Goal: Task Accomplishment & Management: Manage account settings

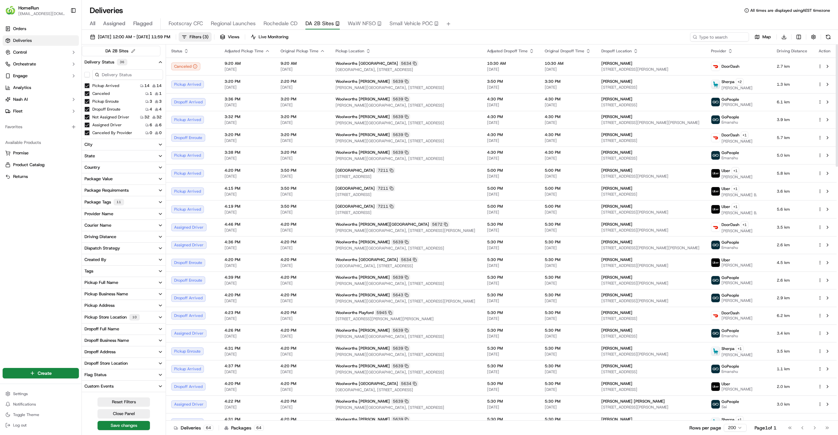
scroll to position [67, 0]
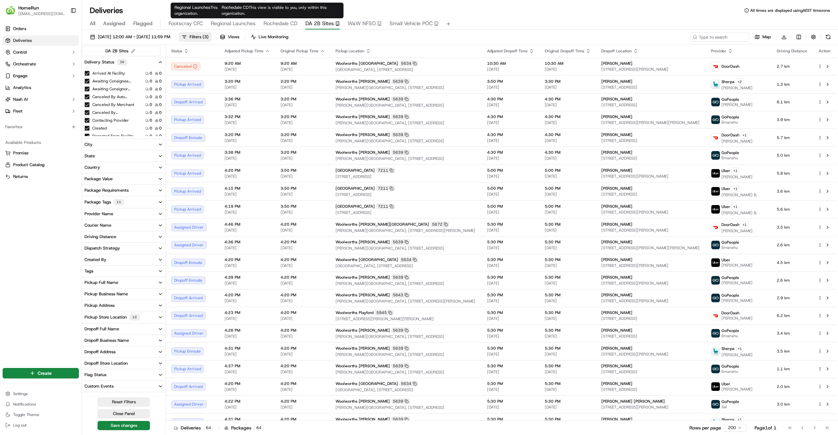
click at [283, 25] on span "Rochedale CD" at bounding box center [280, 24] width 34 height 8
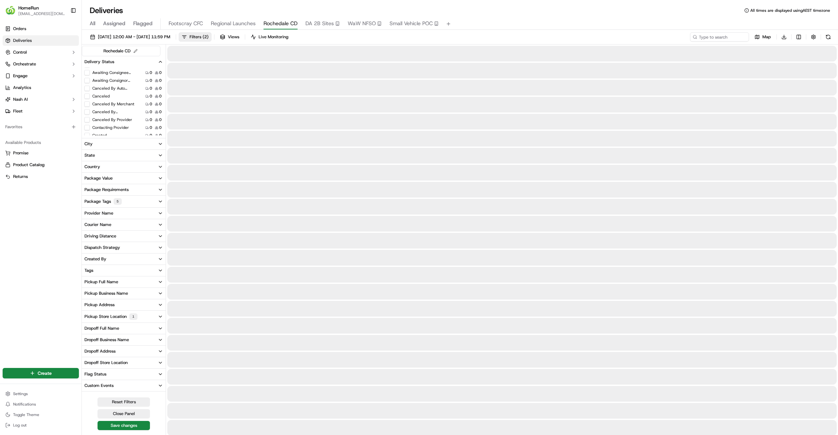
click at [122, 201] on button "Package Tags 5" at bounding box center [124, 202] width 84 height 12
click at [86, 215] on button "button" at bounding box center [86, 213] width 5 height 5
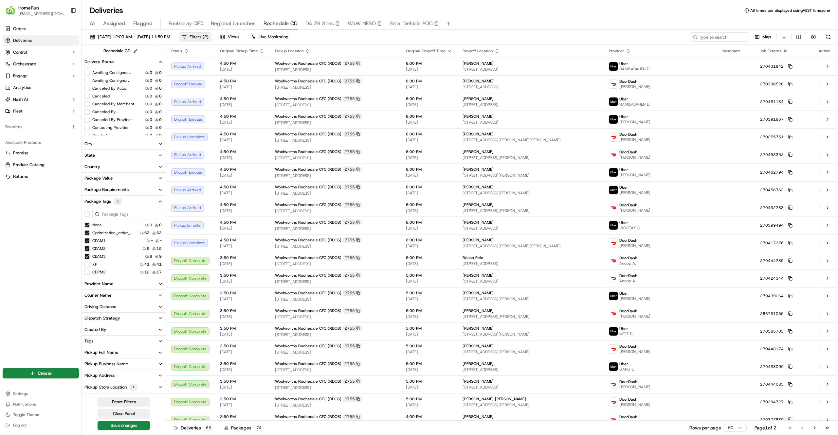
click at [86, 215] on button "button" at bounding box center [86, 213] width 5 height 5
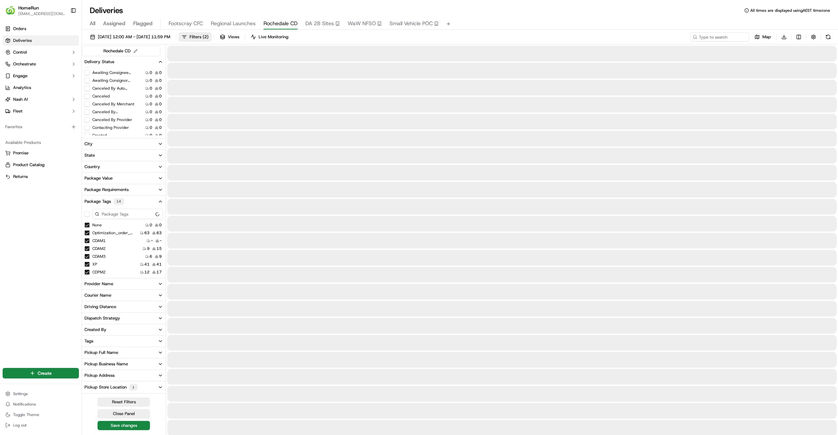
click at [89, 220] on div at bounding box center [124, 214] width 84 height 13
click at [87, 213] on button "button" at bounding box center [86, 213] width 5 height 5
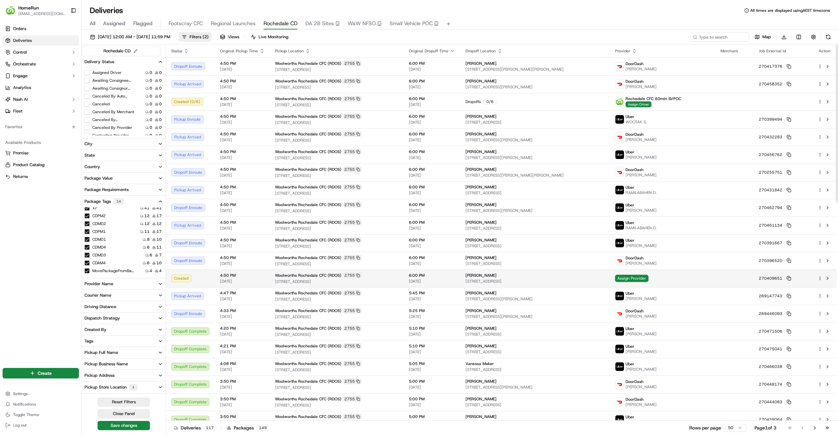
click at [639, 283] on td "Assign Provider" at bounding box center [662, 279] width 105 height 18
click at [630, 277] on span "Assign Provider" at bounding box center [631, 278] width 33 height 7
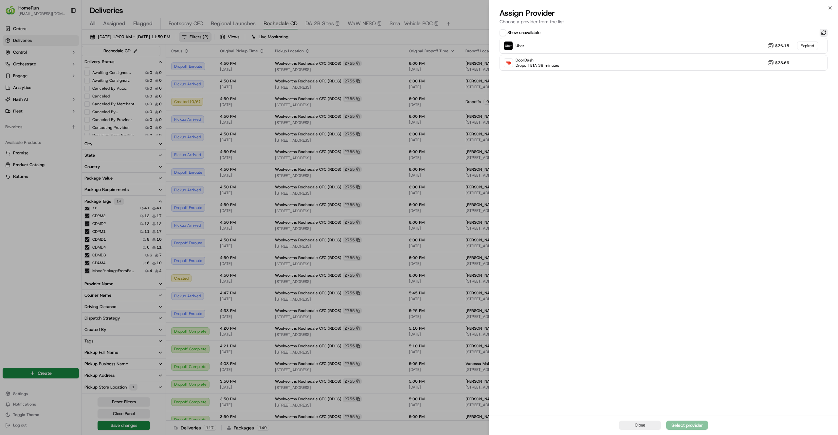
click at [822, 31] on button at bounding box center [824, 33] width 8 height 8
click at [741, 42] on div "Uber Dropoff ETA 59 minutes $26.18" at bounding box center [663, 46] width 328 height 16
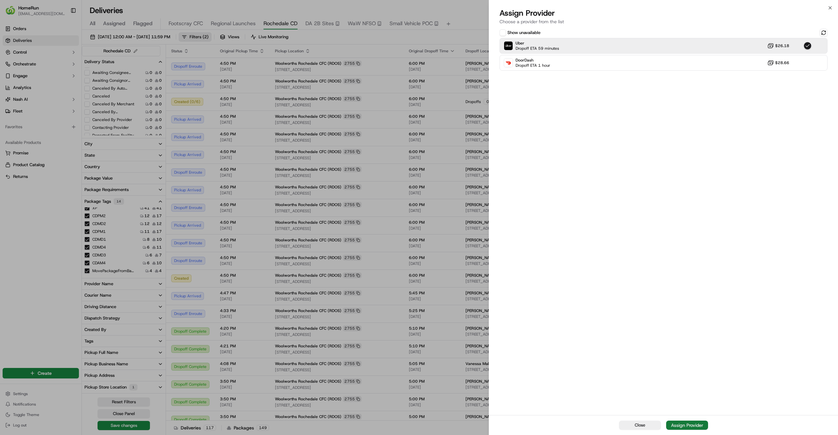
click at [689, 426] on div "Assign Provider" at bounding box center [687, 425] width 32 height 7
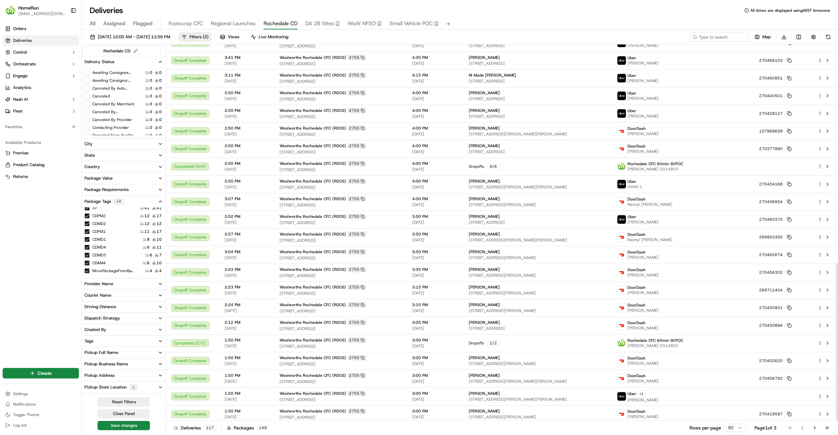
scroll to position [520, 0]
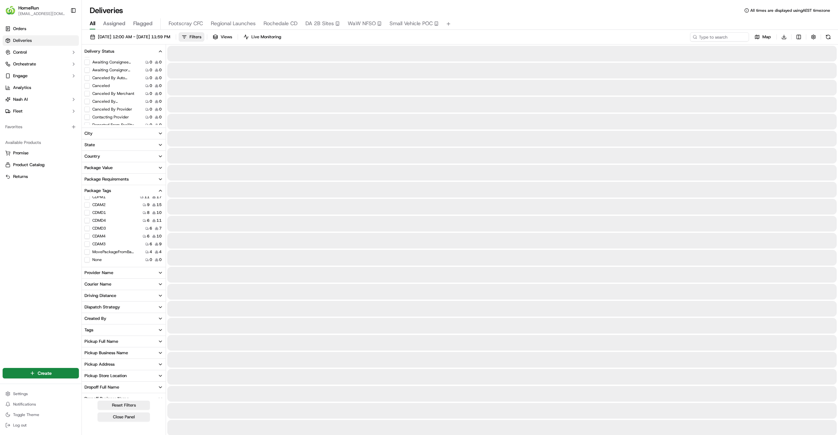
click at [94, 24] on span "All" at bounding box center [93, 24] width 6 height 8
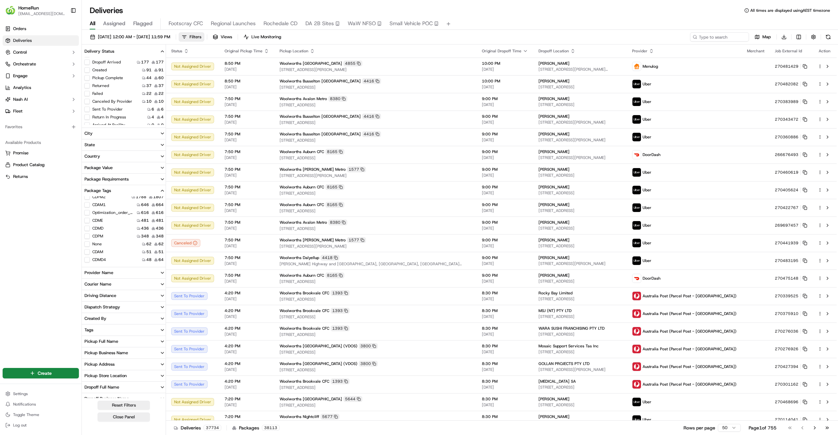
click at [86, 69] on button "Created" at bounding box center [86, 69] width 5 height 5
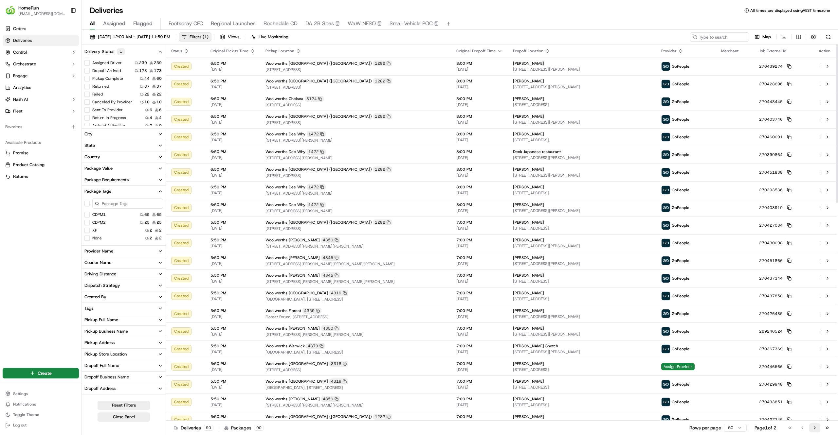
click at [819, 429] on button "Go to next page" at bounding box center [814, 428] width 11 height 9
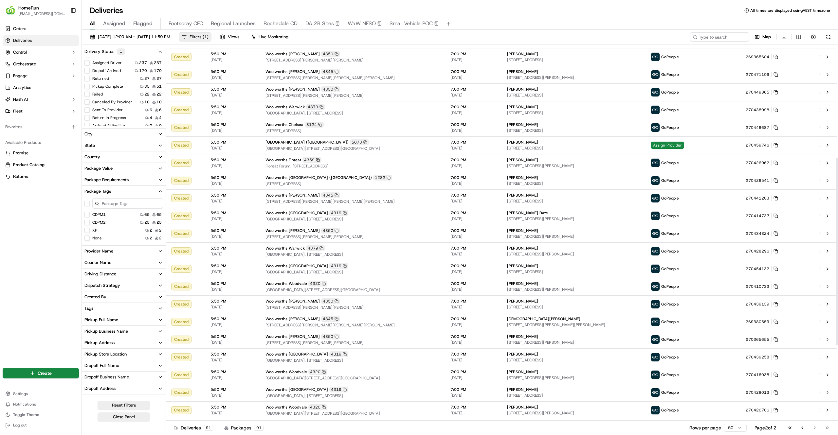
scroll to position [221, 0]
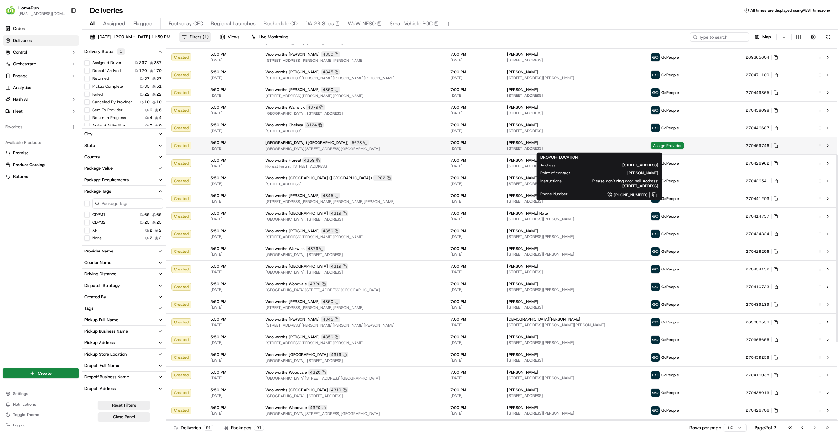
click at [597, 149] on span "9300 Calder Hwy, Irymple, VIC 3498, AU" at bounding box center [573, 148] width 133 height 5
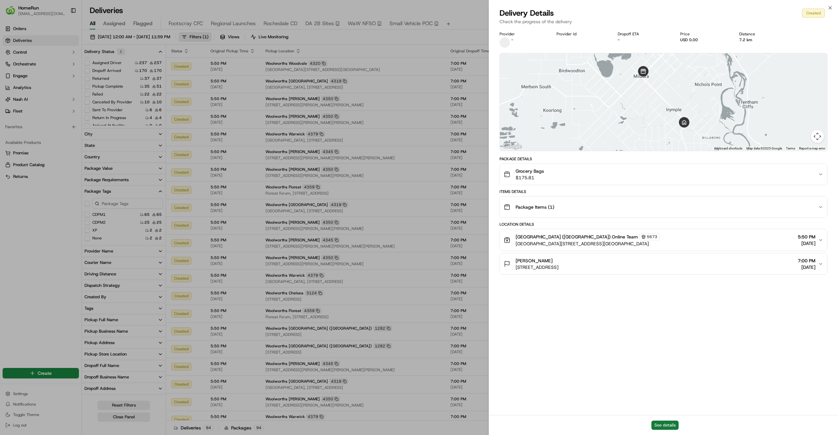
click at [659, 421] on button "See details" at bounding box center [664, 425] width 27 height 9
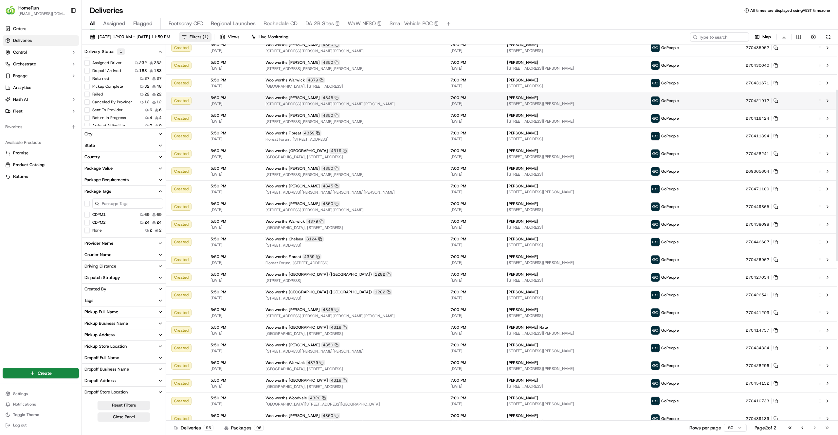
scroll to position [0, 0]
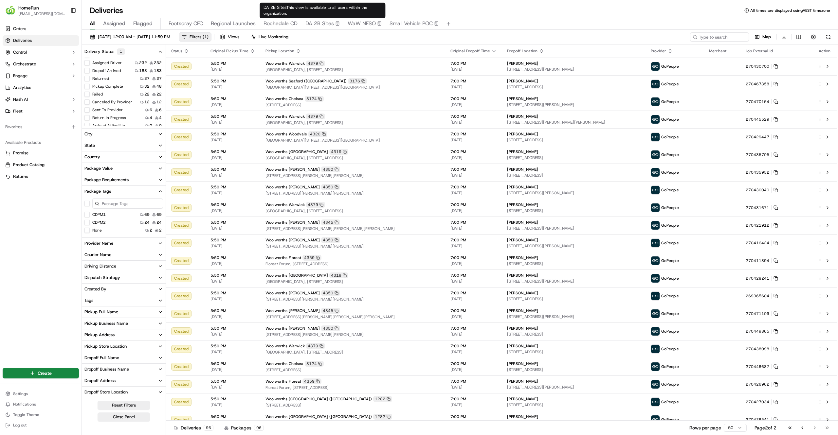
click at [314, 24] on span "DA 2B Sites" at bounding box center [319, 24] width 28 height 8
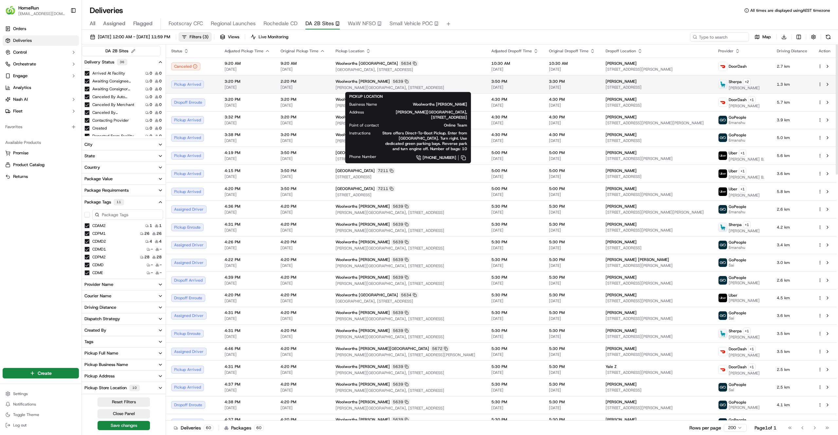
click at [455, 86] on span "Marion Shopping Centre, 297 Diagonal Road, Oaklands Park, SA 5046, AU" at bounding box center [407, 87] width 145 height 5
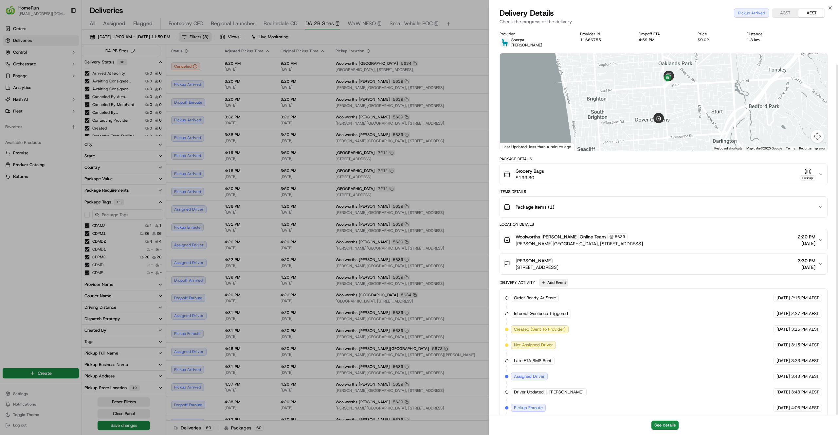
scroll to position [41, 0]
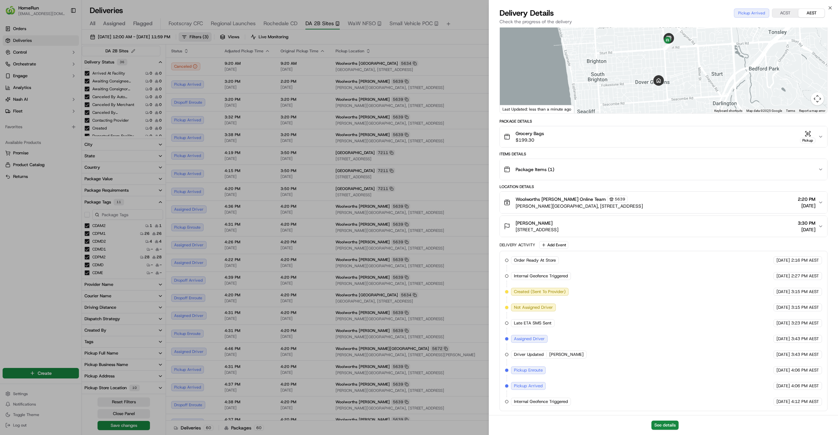
click at [658, 136] on div "Grocery Bags $199.30 Pickup" at bounding box center [661, 136] width 314 height 13
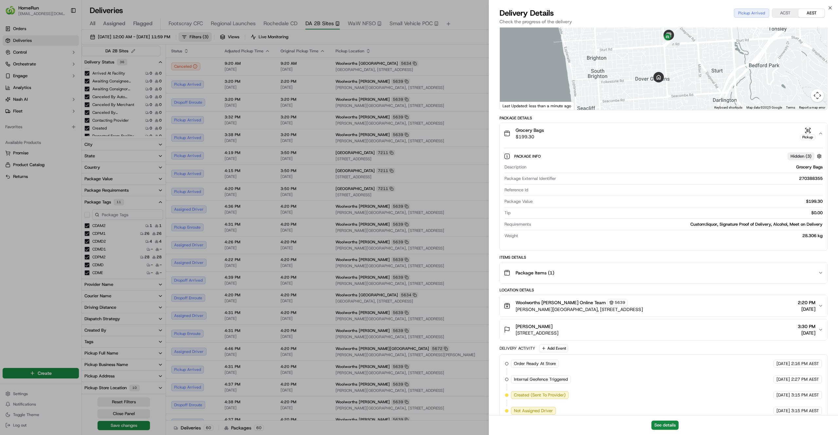
click at [804, 176] on div "270388355" at bounding box center [691, 179] width 264 height 6
copy div "270388355"
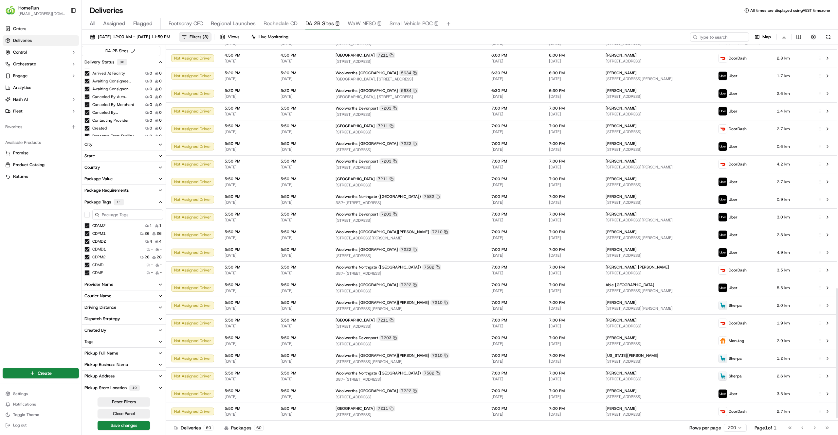
scroll to position [713, 0]
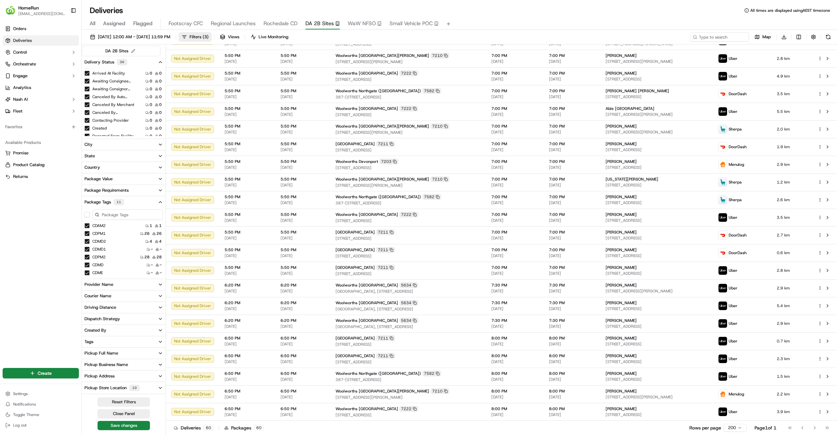
click at [91, 24] on span "All" at bounding box center [93, 24] width 6 height 8
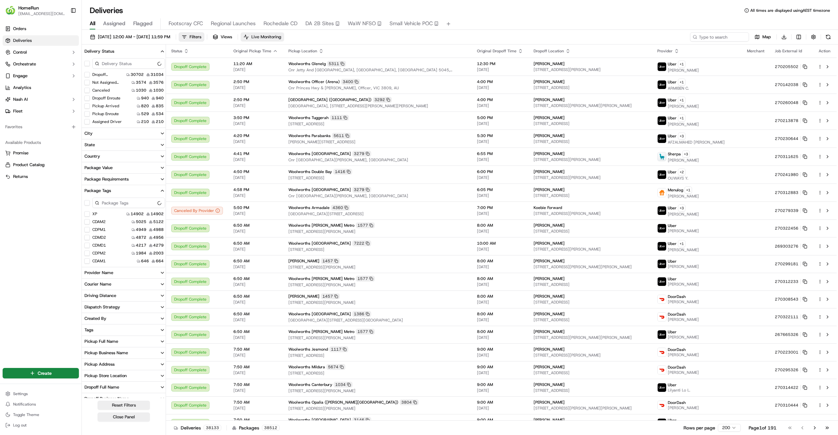
click at [281, 39] on span "Live Monitoring" at bounding box center [266, 37] width 30 height 6
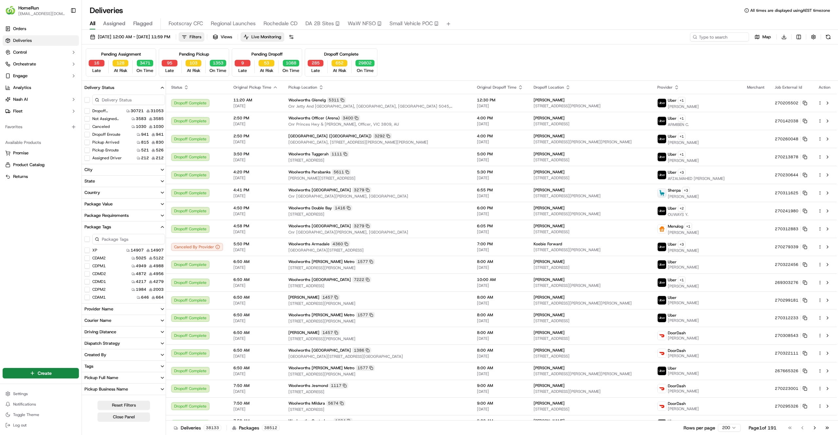
click at [92, 61] on button "16" at bounding box center [97, 63] width 16 height 7
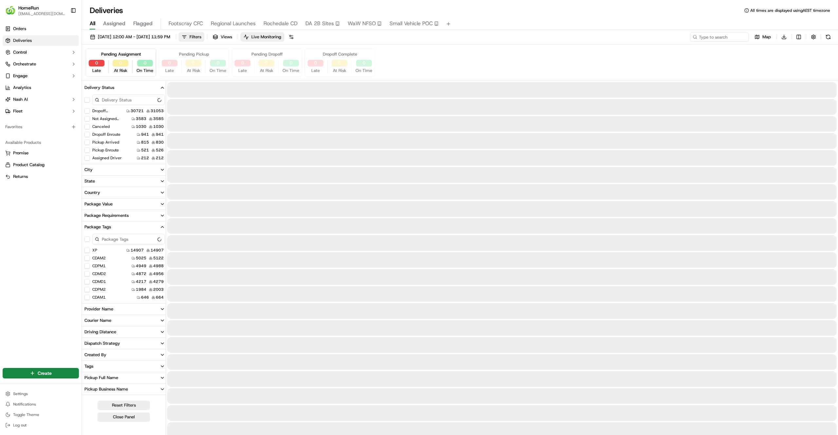
click at [12, 225] on div "Orders Deliveries Control Orchestrate Engage Analytics Nash AI Fleet Favorites …" at bounding box center [40, 191] width 81 height 341
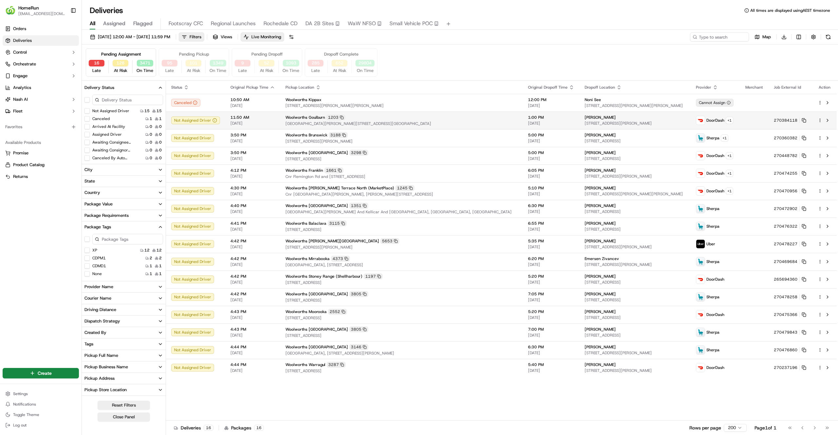
click at [452, 113] on td "Woolworths Goulburn 1203 Cnr Sloane & Verner Street, Goulburn, NSW 2580, AU" at bounding box center [401, 121] width 243 height 18
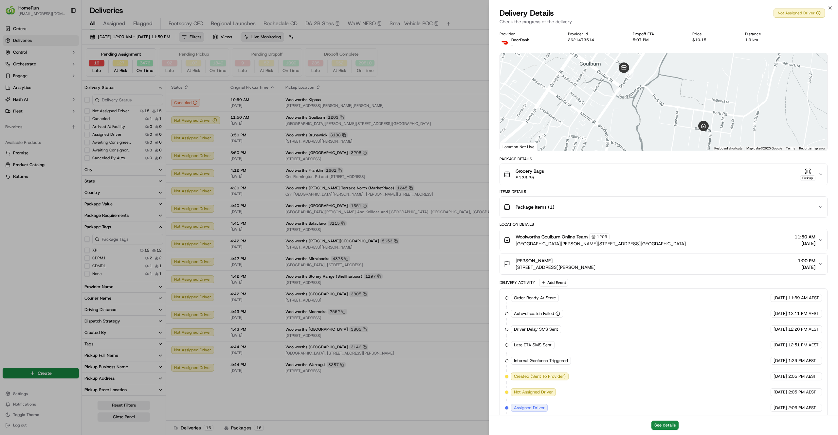
click at [606, 171] on div "Grocery Bags $123.25 Pickup" at bounding box center [661, 174] width 314 height 13
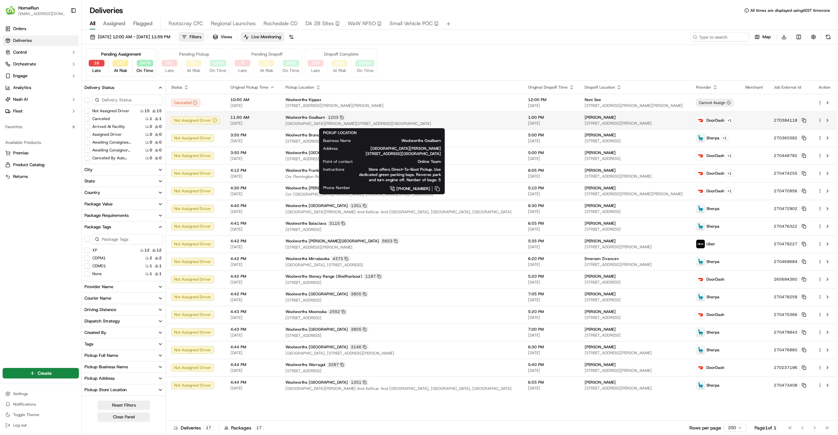
click at [425, 118] on div "Woolworths Goulburn 1203" at bounding box center [401, 118] width 232 height 6
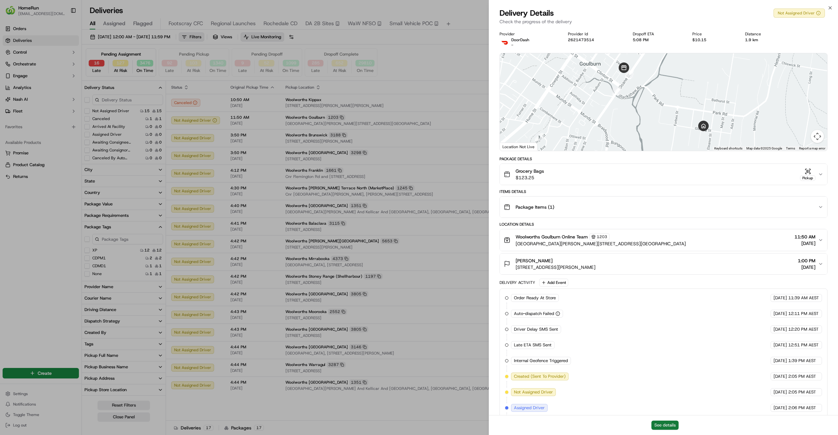
click at [661, 424] on button "See details" at bounding box center [664, 425] width 27 height 9
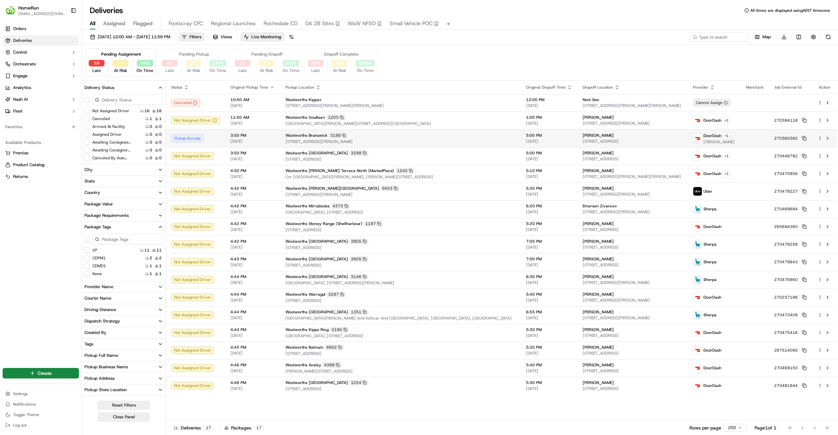
click at [259, 138] on span "3:50 PM" at bounding box center [252, 135] width 45 height 5
click at [247, 161] on span "[DATE]" at bounding box center [252, 158] width 45 height 5
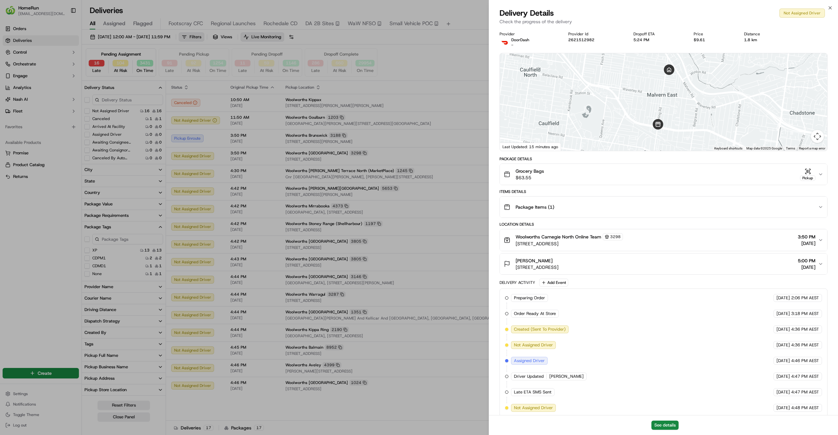
scroll to position [9, 0]
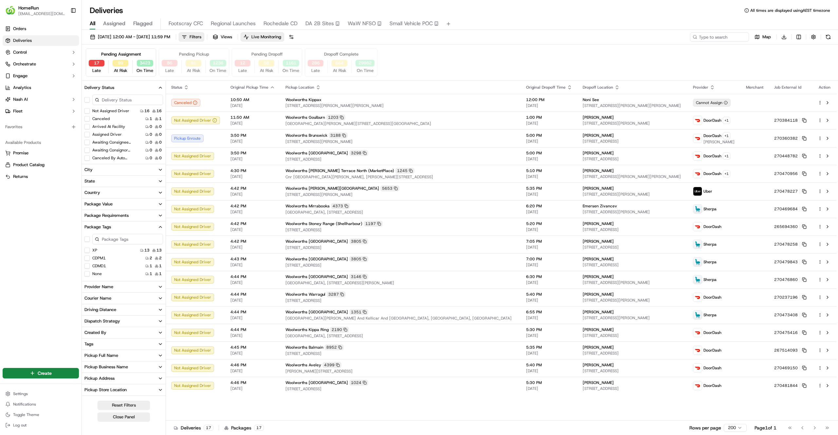
click at [171, 67] on div "86 Late" at bounding box center [169, 67] width 21 height 14
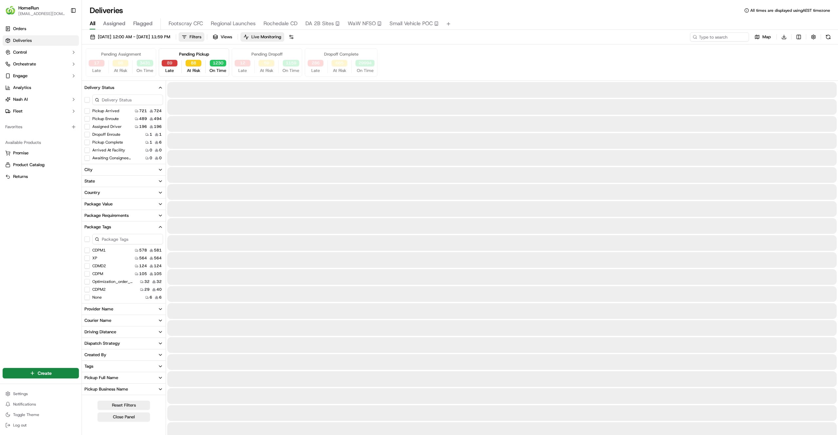
click at [170, 65] on button "89" at bounding box center [170, 63] width 16 height 7
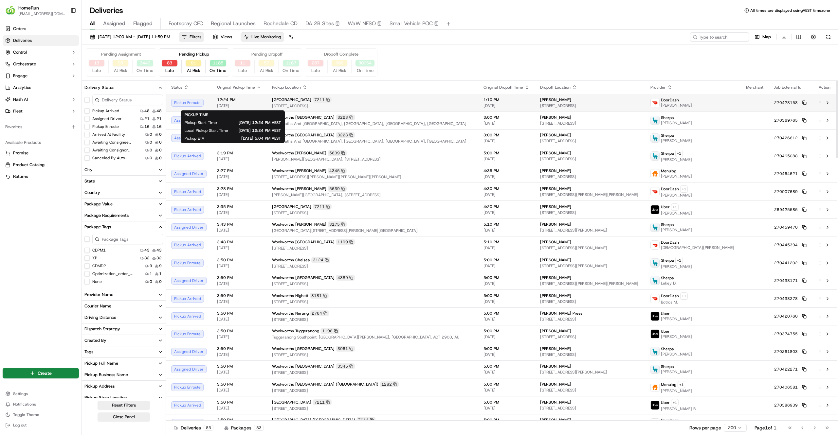
click at [249, 105] on span "[DATE]" at bounding box center [239, 105] width 45 height 5
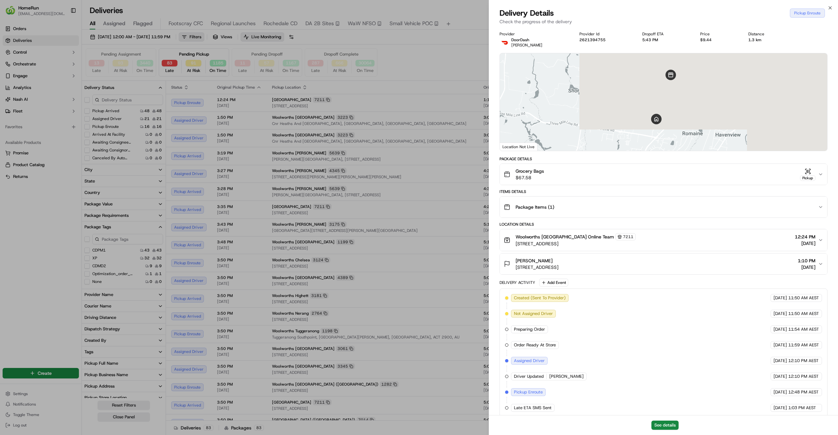
scroll to position [9, 0]
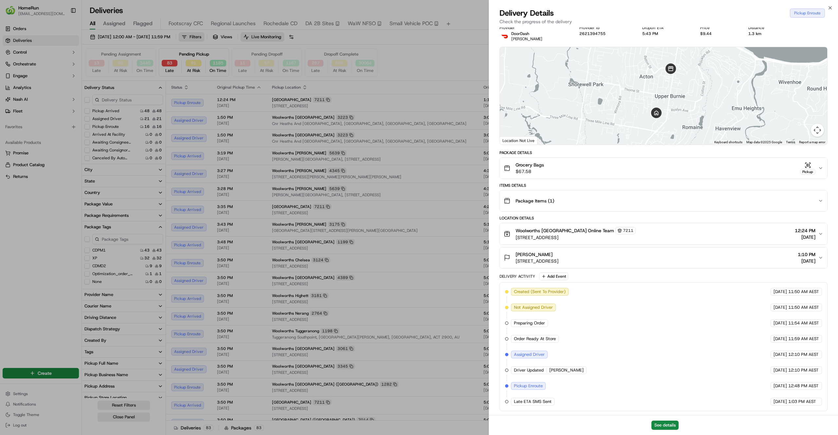
click at [666, 425] on button "See details" at bounding box center [664, 425] width 27 height 9
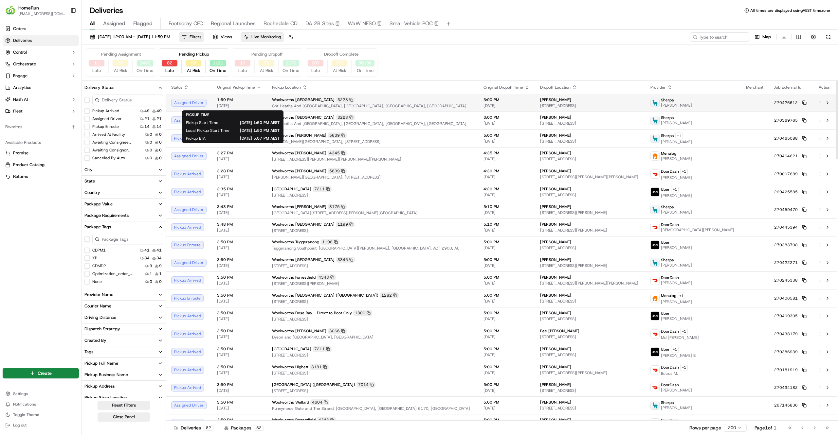
click at [252, 98] on span "1:50 PM" at bounding box center [239, 99] width 45 height 5
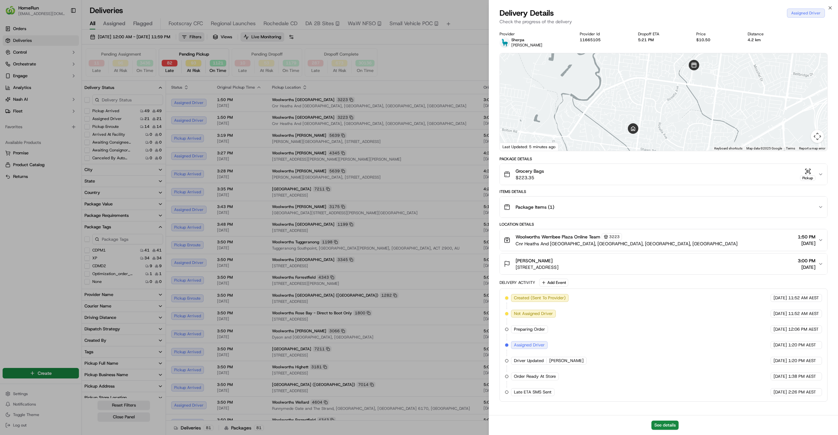
click at [732, 174] on div "Grocery Bags $223.35 Pickup" at bounding box center [661, 174] width 314 height 13
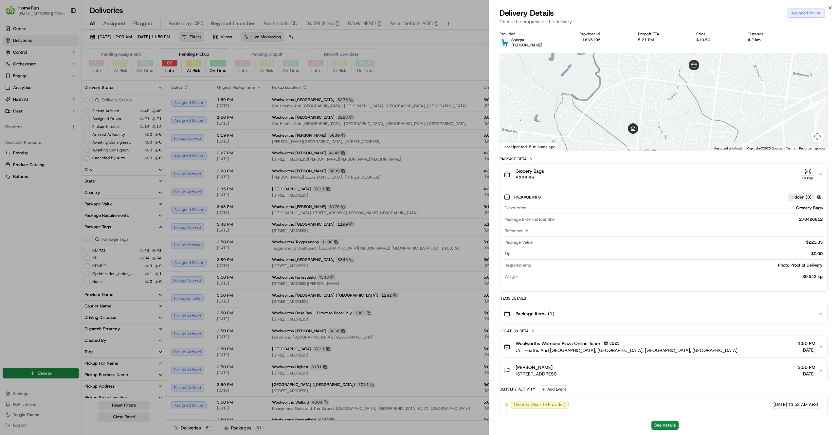
click at [804, 220] on div "270426612" at bounding box center [691, 220] width 264 height 6
copy div "270426612"
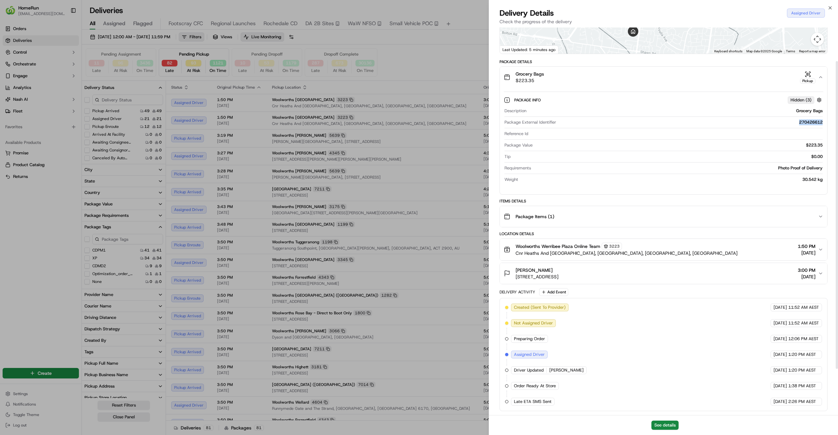
scroll to position [17, 0]
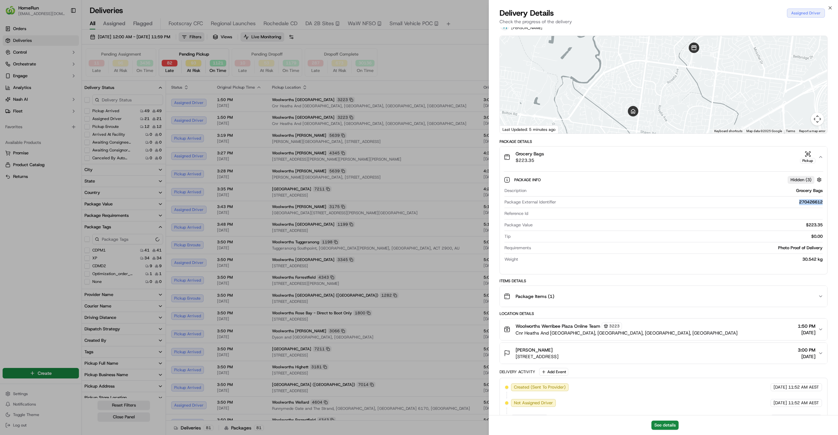
click at [812, 203] on div "270426612" at bounding box center [691, 202] width 264 height 6
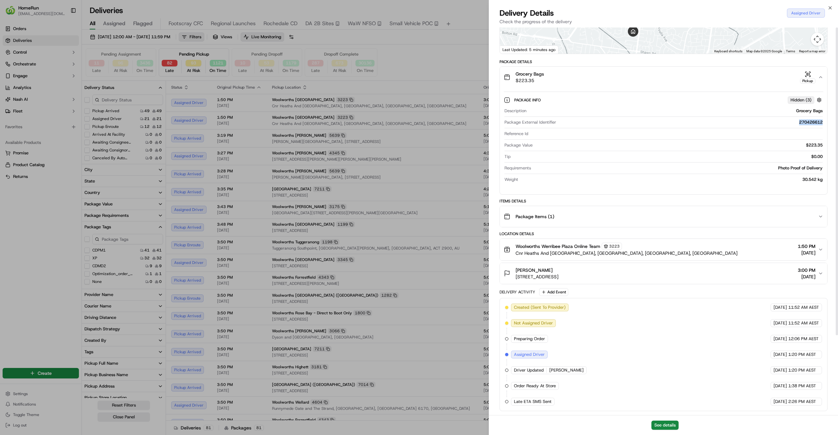
scroll to position [0, 0]
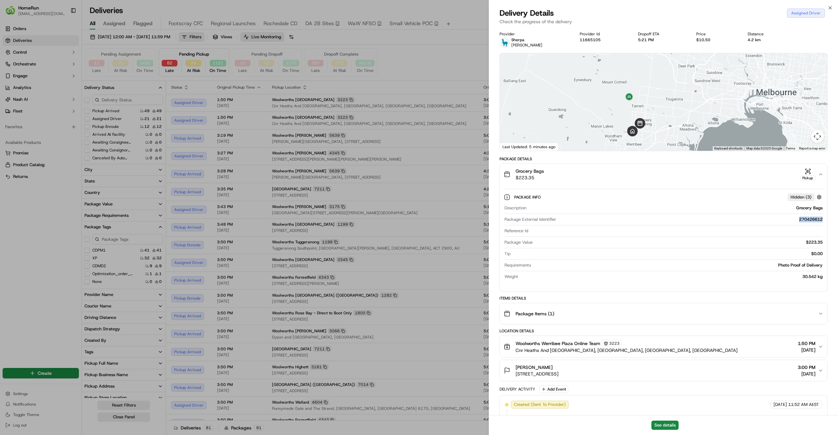
drag, startPoint x: 644, startPoint y: 95, endPoint x: 630, endPoint y: 147, distance: 53.3
click at [630, 147] on div "To navigate, press the arrow keys." at bounding box center [663, 102] width 327 height 98
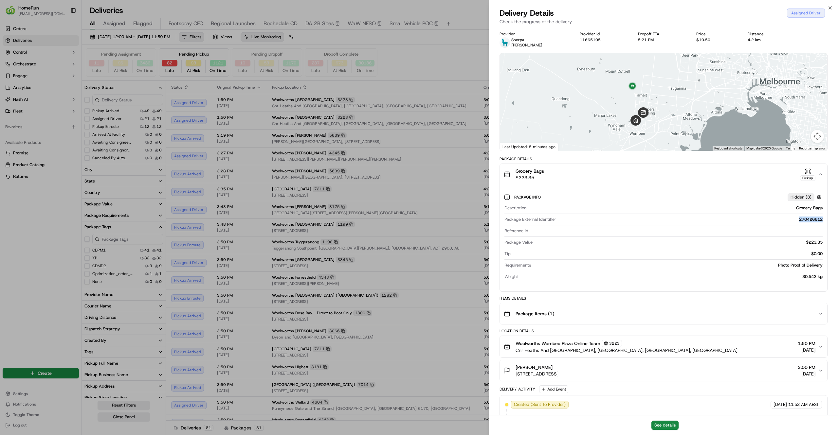
drag, startPoint x: 685, startPoint y: 120, endPoint x: 692, endPoint y: 102, distance: 19.6
click at [692, 102] on div at bounding box center [663, 102] width 327 height 98
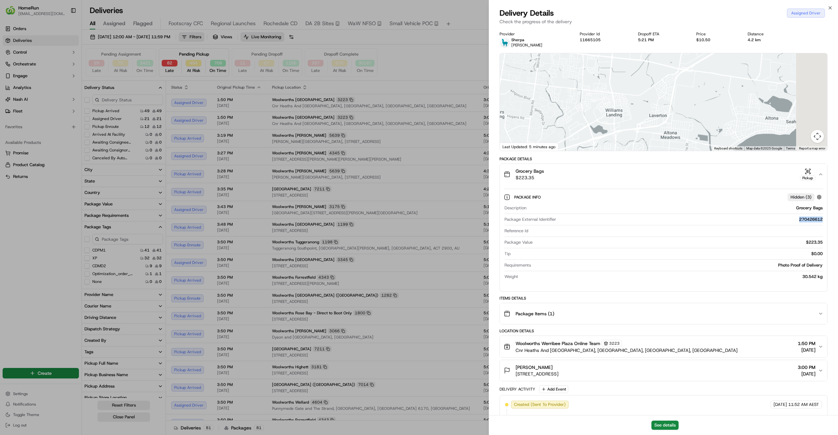
drag, startPoint x: 692, startPoint y: 102, endPoint x: 641, endPoint y: 108, distance: 50.4
click at [641, 108] on div at bounding box center [663, 102] width 327 height 98
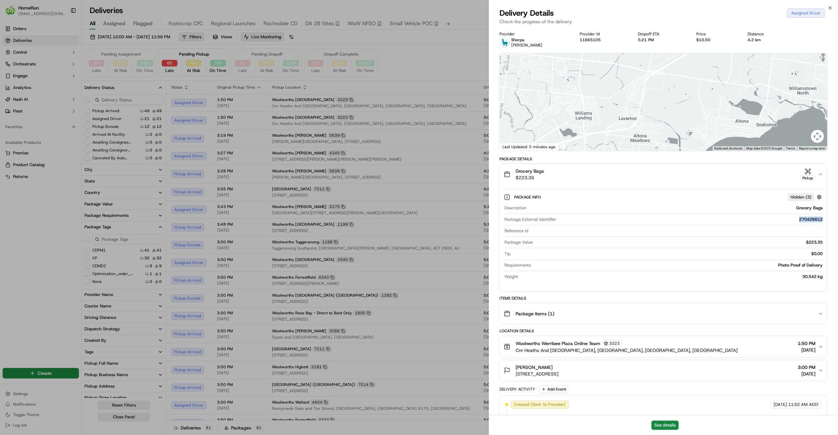
click at [641, 108] on div at bounding box center [663, 102] width 327 height 98
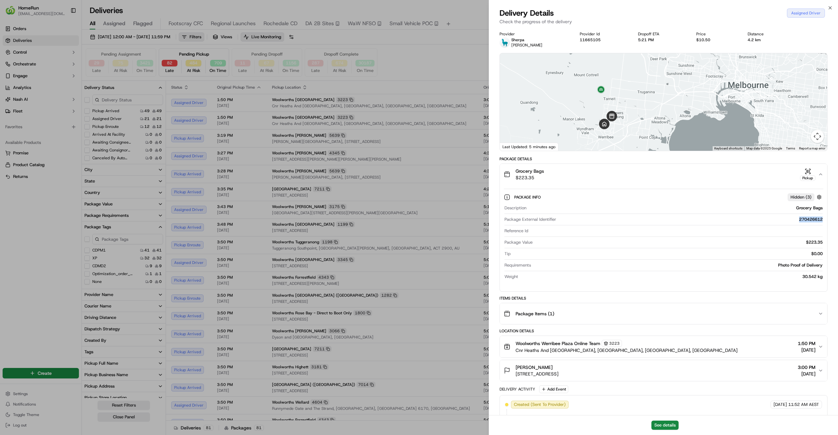
drag, startPoint x: 620, startPoint y: 103, endPoint x: 664, endPoint y: 108, distance: 44.8
click at [664, 108] on div at bounding box center [663, 102] width 327 height 98
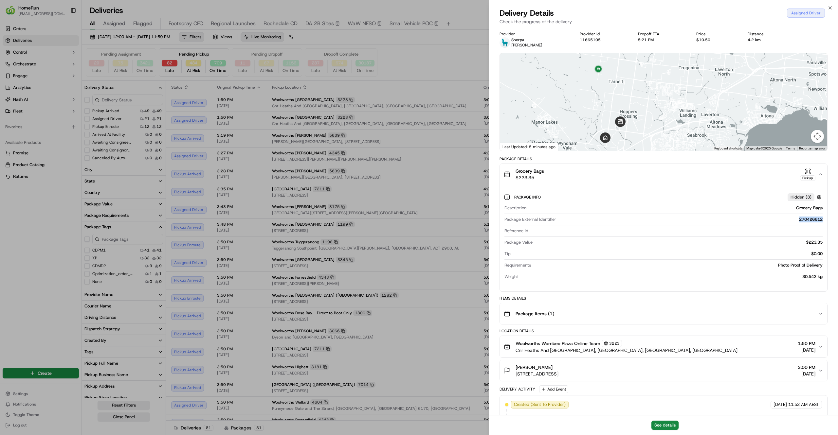
drag, startPoint x: 664, startPoint y: 108, endPoint x: 677, endPoint y: 99, distance: 16.2
click at [677, 99] on div at bounding box center [663, 102] width 327 height 98
click at [807, 220] on div "270426612" at bounding box center [691, 220] width 264 height 6
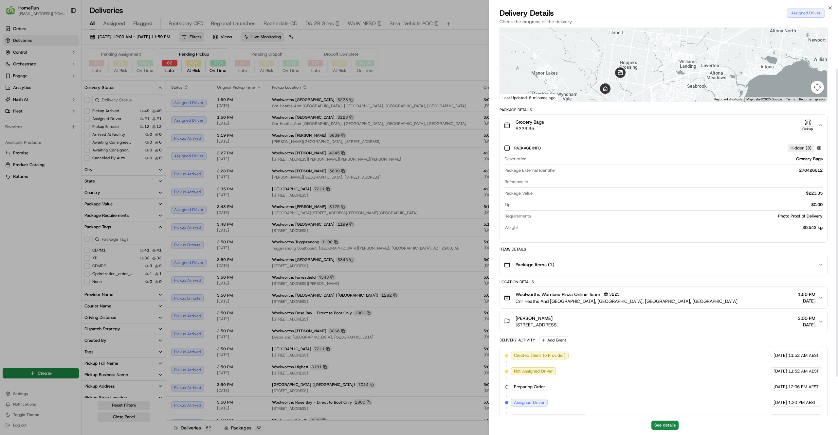
scroll to position [100, 0]
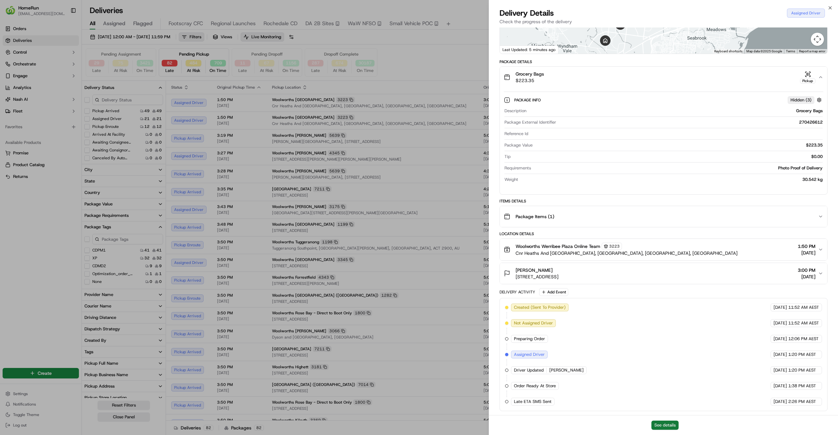
click at [661, 426] on button "See details" at bounding box center [664, 425] width 27 height 9
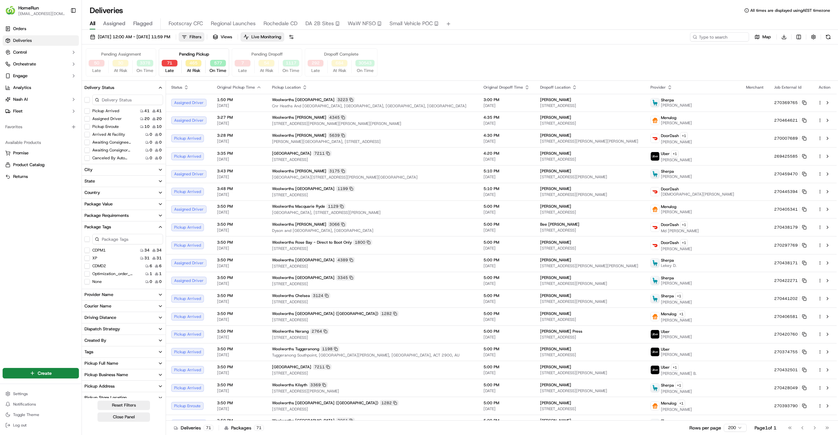
click at [11, 233] on div "Orders Deliveries Control Orchestrate Engage Analytics Nash AI Fleet Favorites …" at bounding box center [40, 191] width 81 height 341
click at [49, 237] on div "Orders Deliveries Control Orchestrate Engage Analytics Nash AI Fleet Favorites …" at bounding box center [40, 191] width 81 height 341
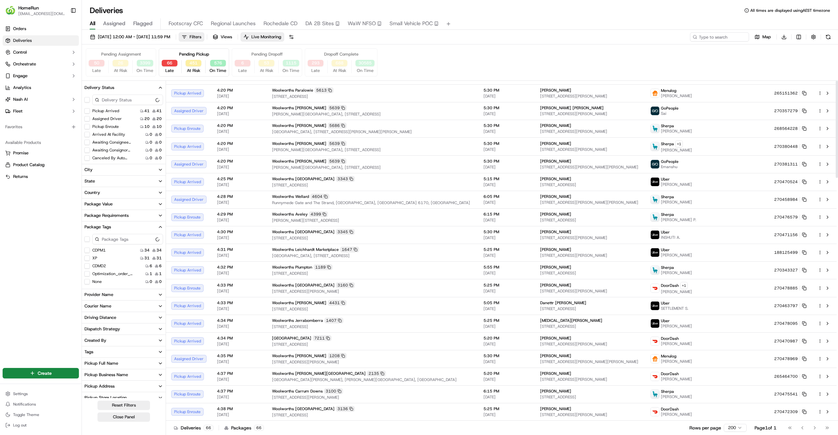
scroll to position [0, 0]
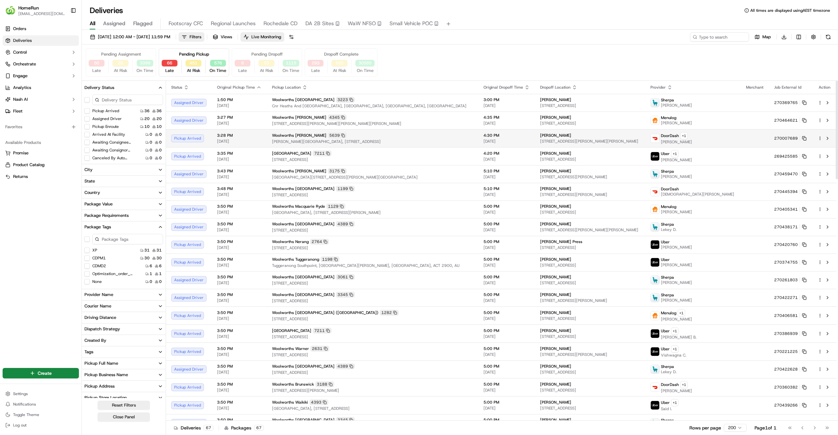
click at [564, 133] on td "Krissi Ahlin 26 Downing St, Hove, SA 5048, AU" at bounding box center [590, 138] width 110 height 18
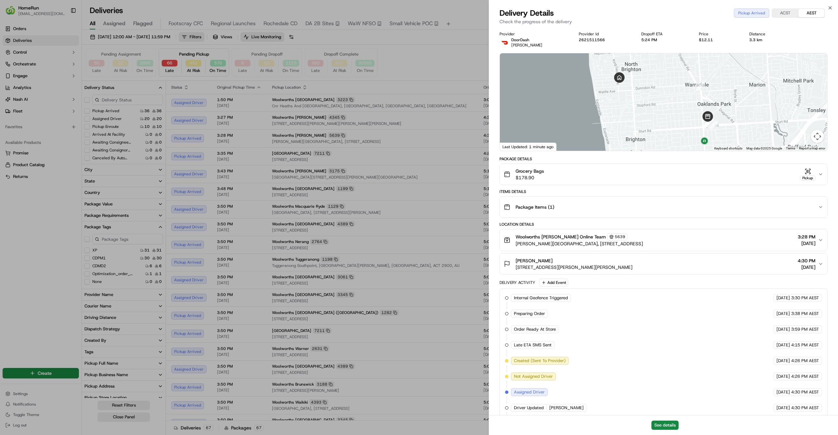
scroll to position [73, 0]
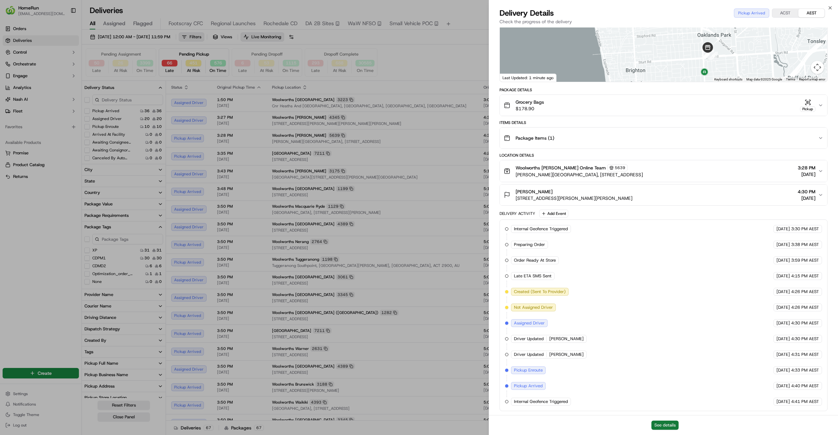
click at [659, 425] on button "See details" at bounding box center [664, 425] width 27 height 9
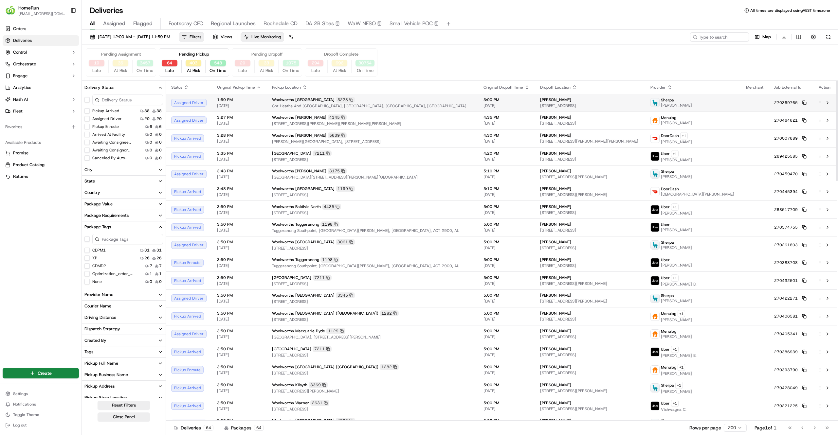
click at [422, 101] on div "Woolworths Werribee Plaza 3223" at bounding box center [372, 100] width 201 height 6
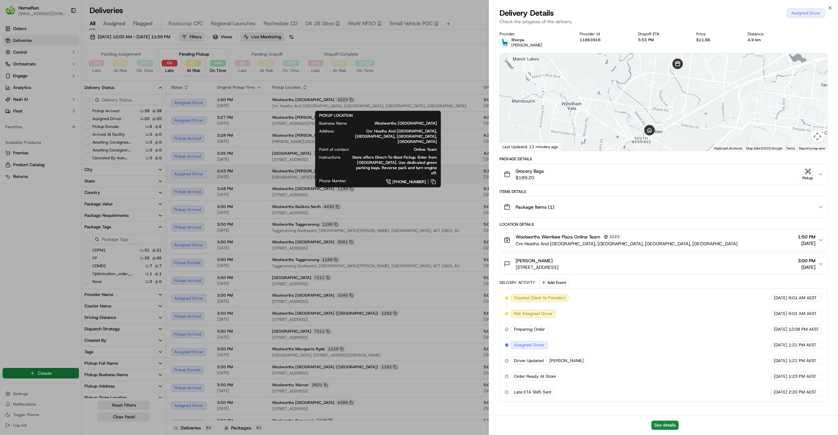
click at [328, 155] on div "Instructions Store offers Direct-To-Boot Pickup. Enter from Heaths Rd. Use dedi…" at bounding box center [378, 165] width 118 height 21
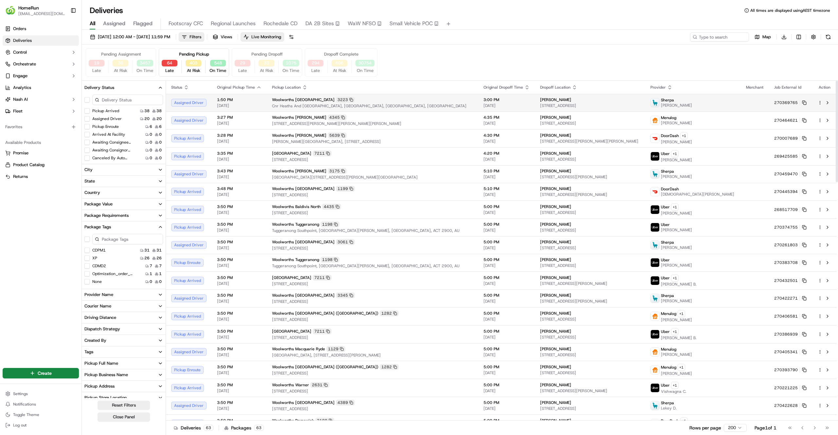
click at [819, 101] on html "HomeRun jfindlay@woolworths.com.au Toggle Sidebar Orders Deliveries Control Orc…" at bounding box center [419, 217] width 838 height 435
click at [819, 135] on div "Reassign R" at bounding box center [801, 135] width 71 height 11
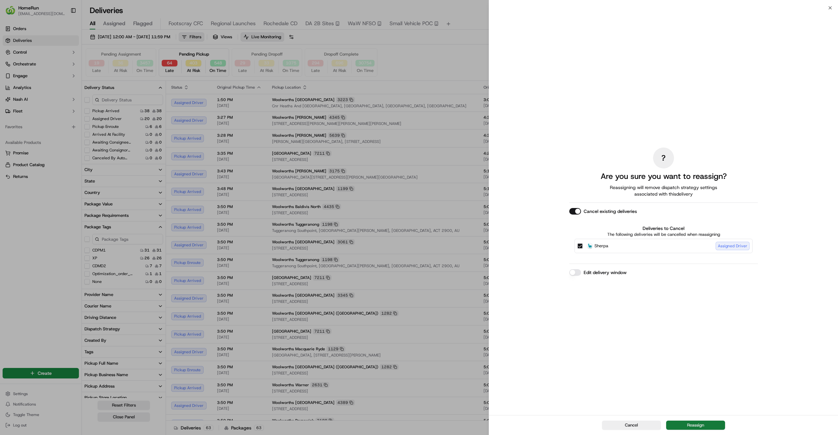
click at [693, 426] on button "Reassign" at bounding box center [695, 425] width 59 height 9
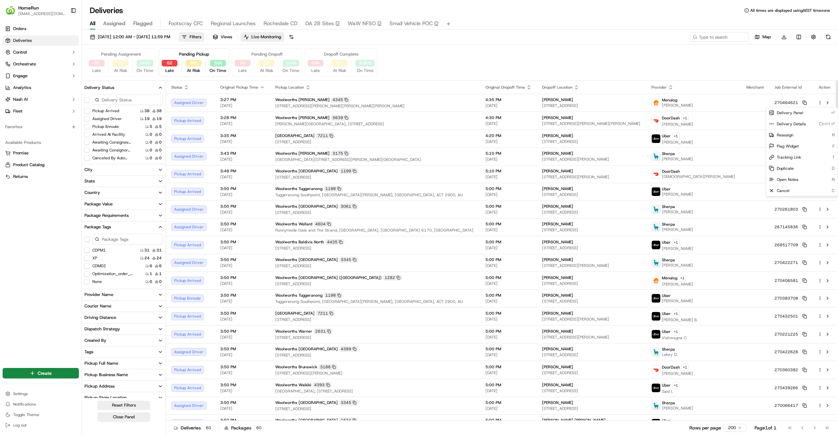
click at [587, 64] on div "Pending Assignment 20 Late 36 At Risk 3440 On Time Pending Pickup 62 Late 395 A…" at bounding box center [460, 62] width 748 height 28
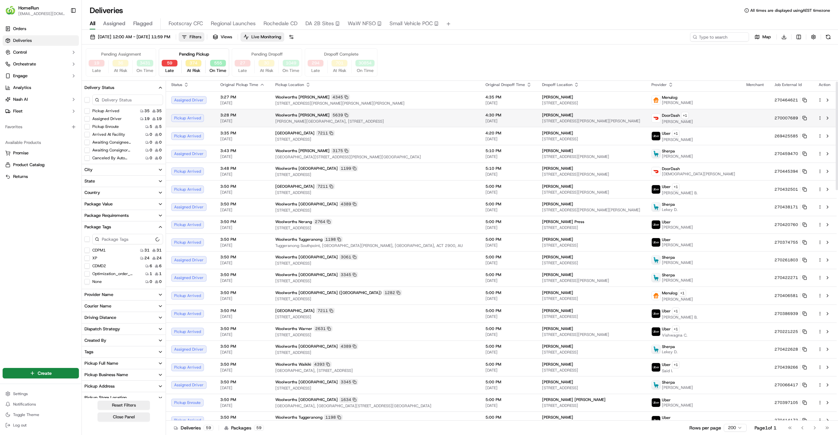
scroll to position [0, 0]
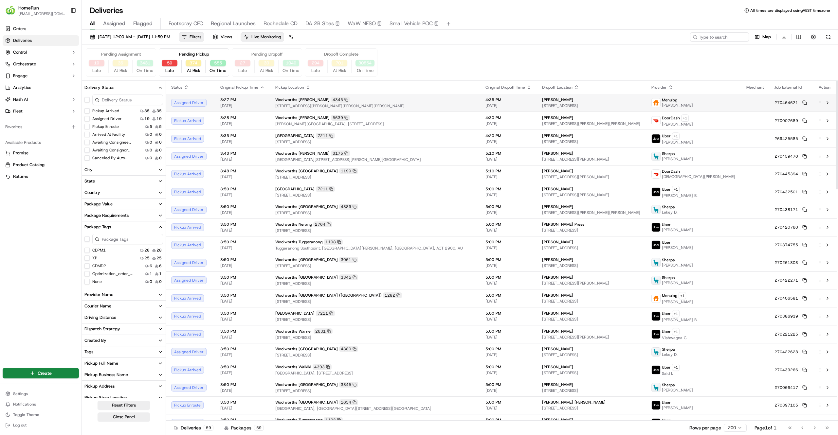
click at [236, 107] on span "[DATE]" at bounding box center [242, 105] width 45 height 5
click at [241, 63] on button "27" at bounding box center [243, 63] width 16 height 7
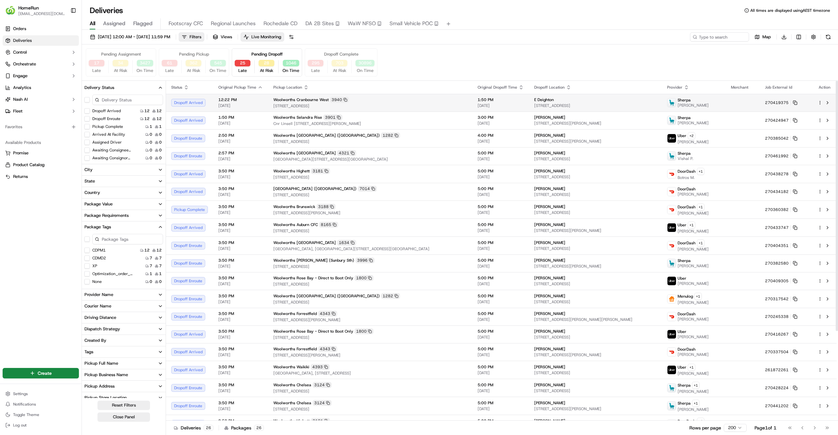
click at [270, 108] on td "Woolworths Cranbourne West 3940 1/21Strathlea Drive, Cranbourne West, VIC 3977,…" at bounding box center [370, 103] width 204 height 18
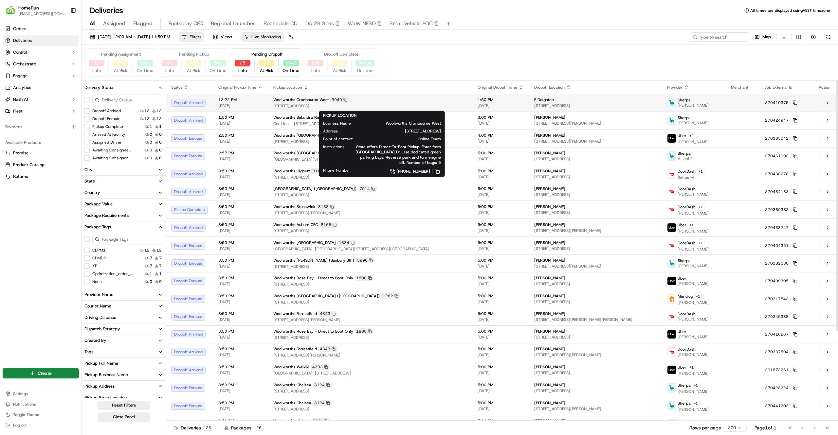
click at [438, 101] on div "Woolworths Cranbourne West 3940" at bounding box center [370, 100] width 194 height 6
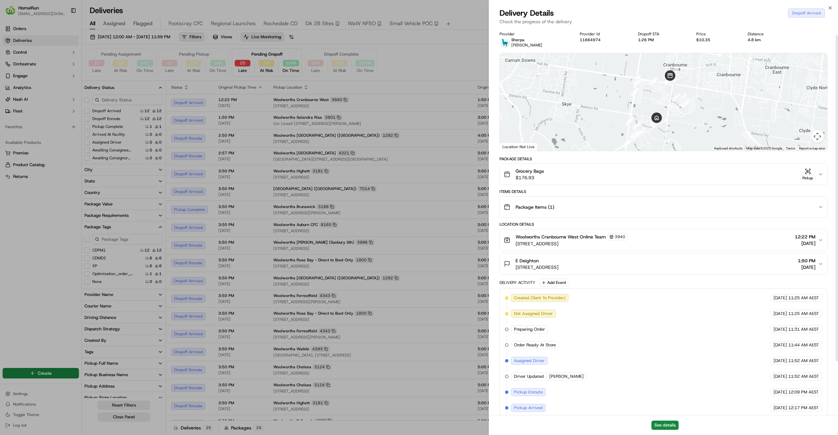
scroll to position [73, 0]
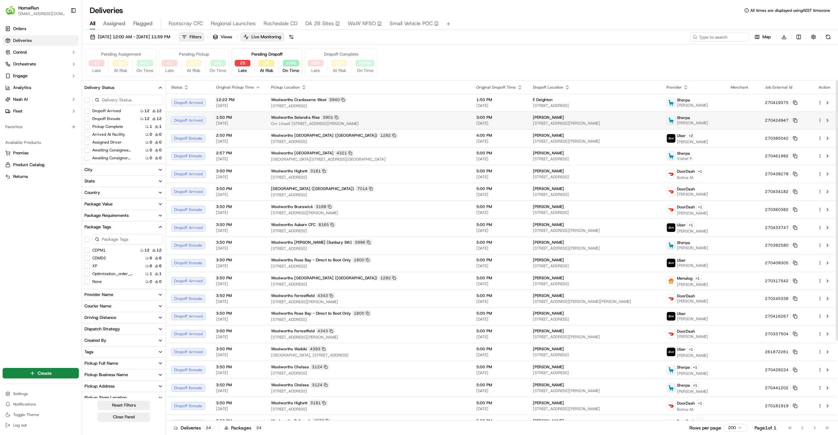
click at [458, 125] on span "Cnr Linsell Blvd & Selandra Blvd, Clyde North, VIC 3978, AU" at bounding box center [368, 123] width 195 height 5
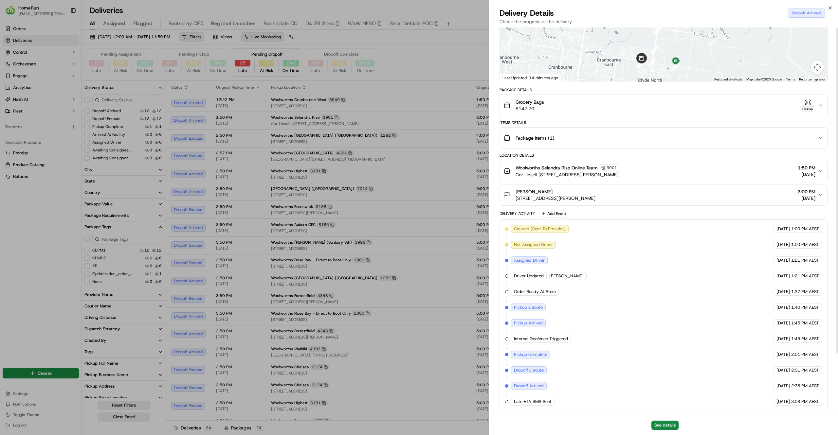
scroll to position [0, 0]
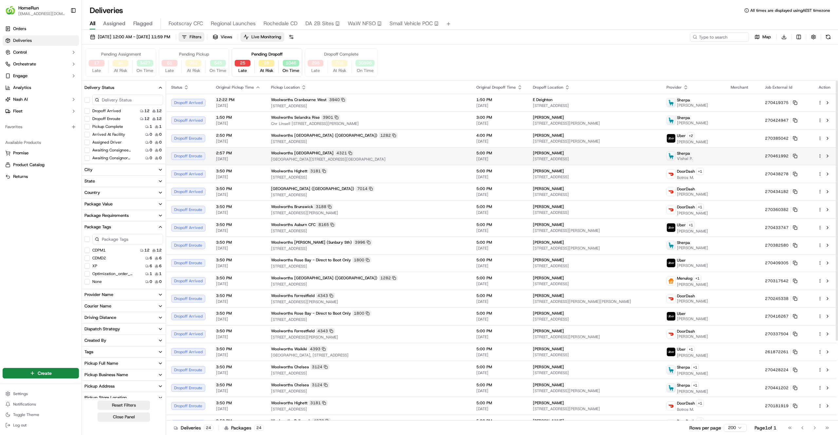
click at [393, 157] on div "Woolworths Alexander Heights 4321 Alexander Heights Shopping Centre, Cnr Mirrab…" at bounding box center [368, 156] width 195 height 12
click at [428, 120] on div "Woolworths Selandra Rise 3901" at bounding box center [368, 118] width 195 height 6
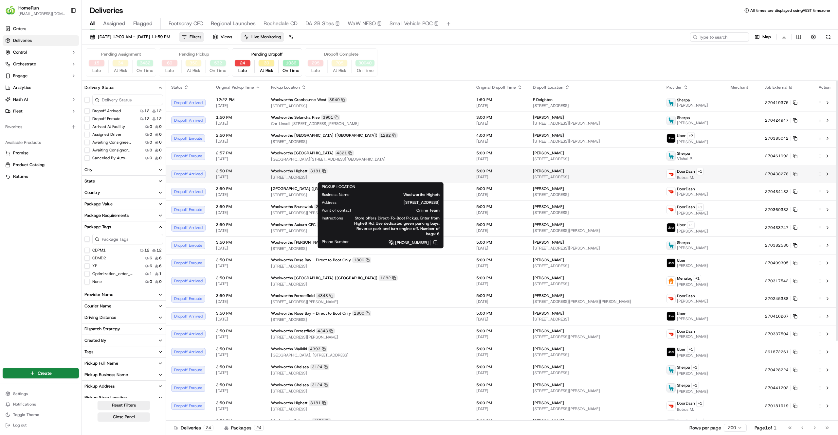
click at [426, 173] on div "Woolworths Highett 3181" at bounding box center [368, 171] width 195 height 6
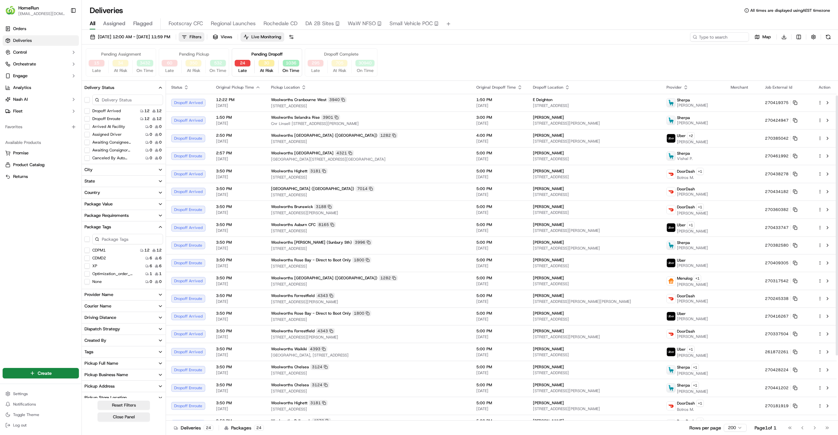
scroll to position [65, 0]
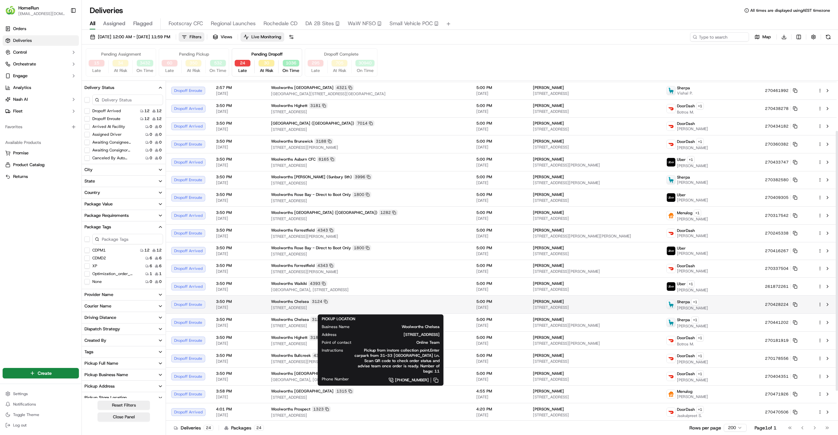
click at [403, 311] on span "31-33 Bath Street, Chelsea, VIC 3196, AU" at bounding box center [368, 307] width 195 height 5
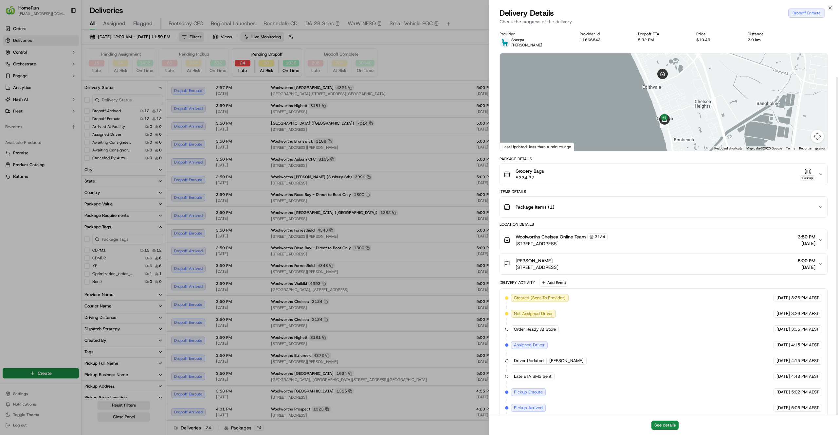
scroll to position [57, 0]
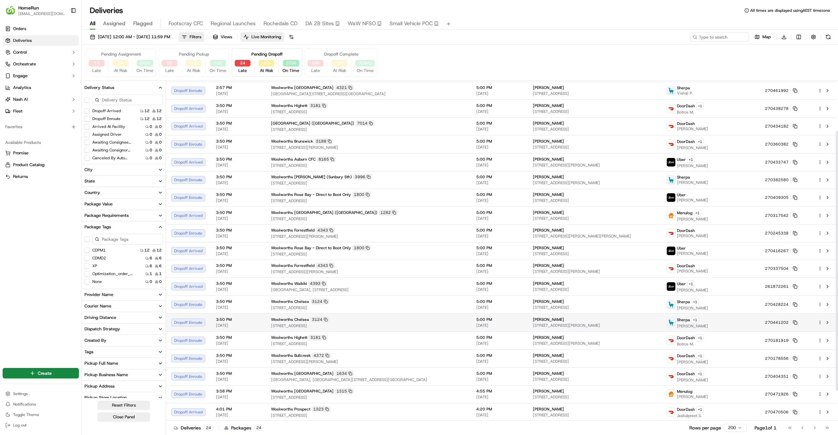
click at [424, 322] on div "Woolworths Chelsea 3124" at bounding box center [368, 320] width 195 height 6
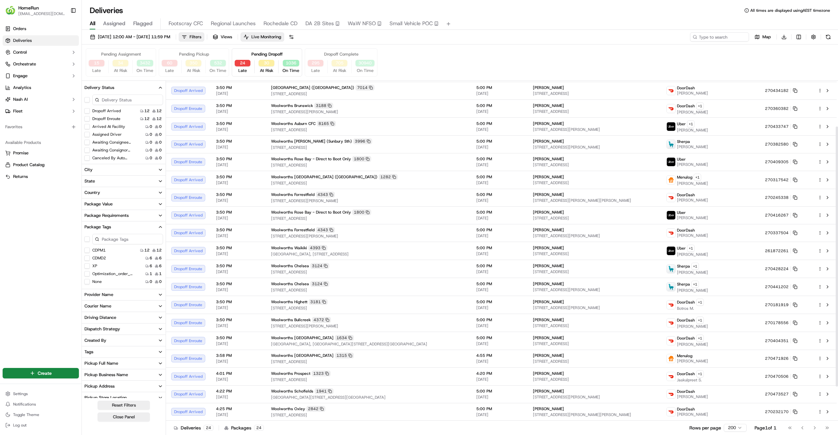
scroll to position [0, 0]
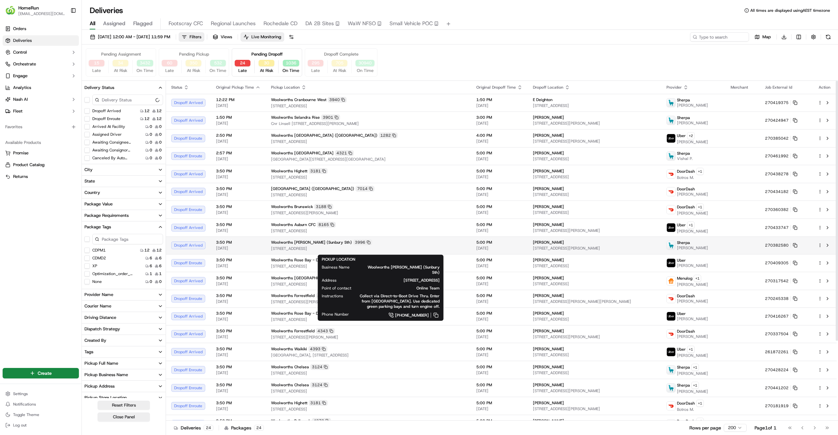
click at [411, 251] on span "[STREET_ADDRESS]" at bounding box center [368, 248] width 195 height 5
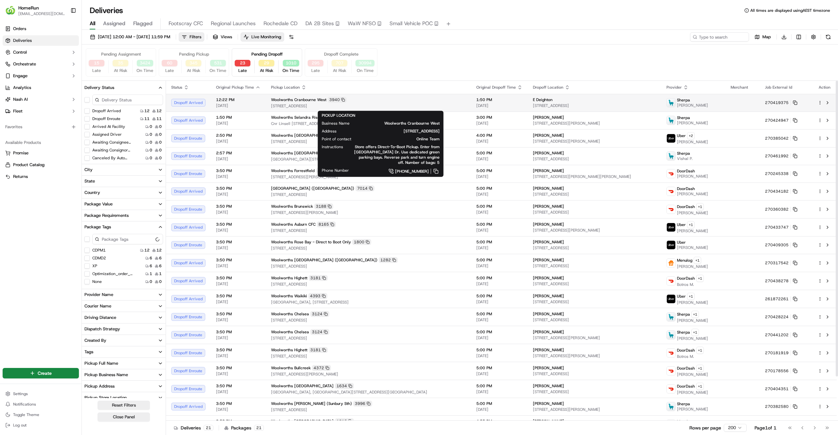
click at [372, 105] on span "1/21Strathlea Drive, Cranbourne West, VIC 3977, AU" at bounding box center [368, 105] width 195 height 5
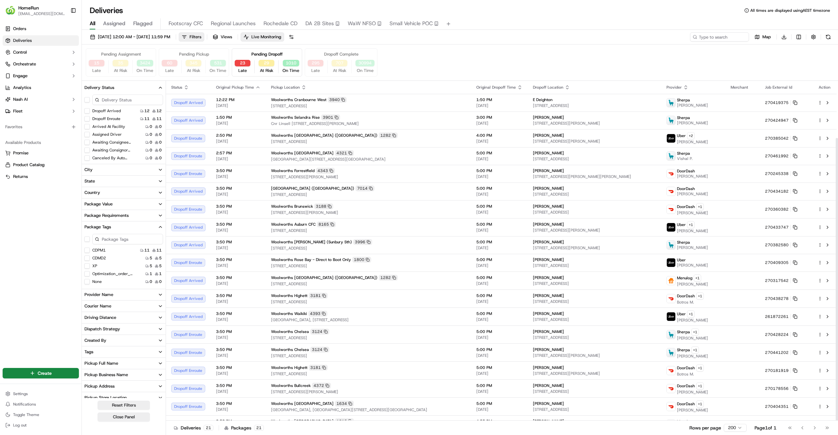
scroll to position [69, 0]
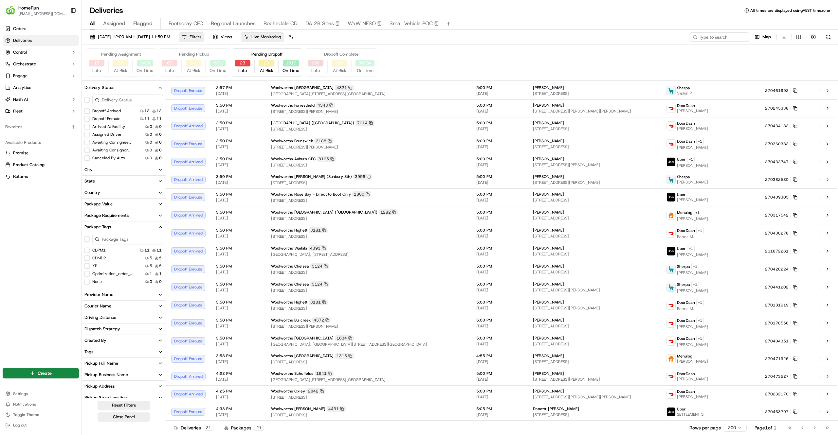
click at [316, 64] on button "295" at bounding box center [316, 63] width 16 height 7
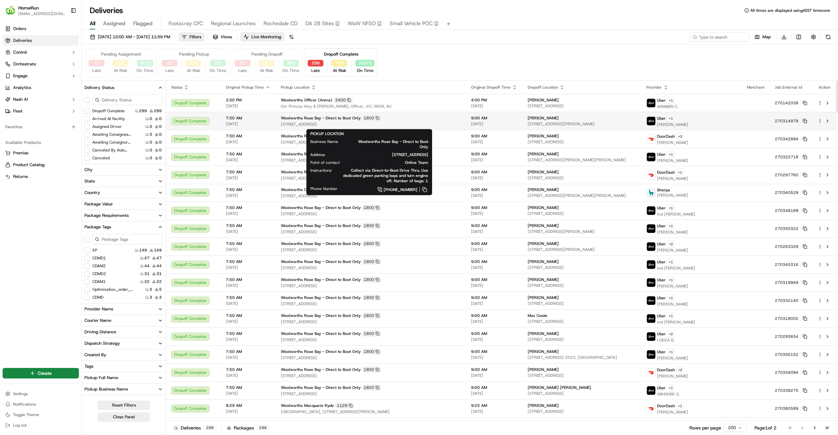
click at [425, 119] on div "Woolworths Rose Bay - Direct to Boot Only 1800" at bounding box center [371, 118] width 180 height 6
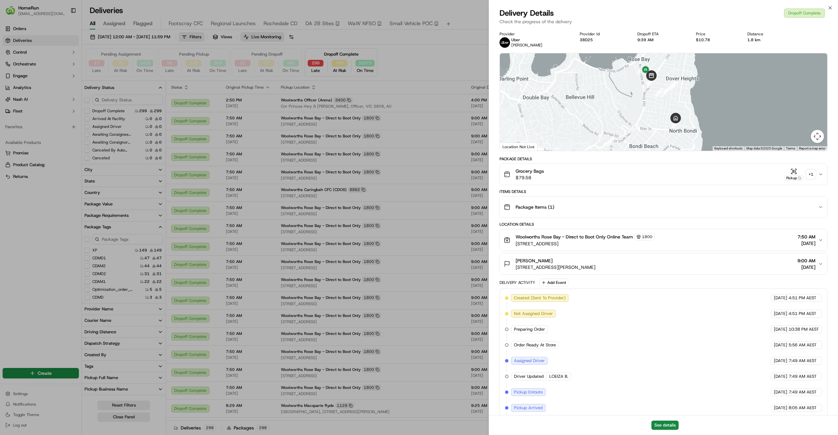
scroll to position [153, 0]
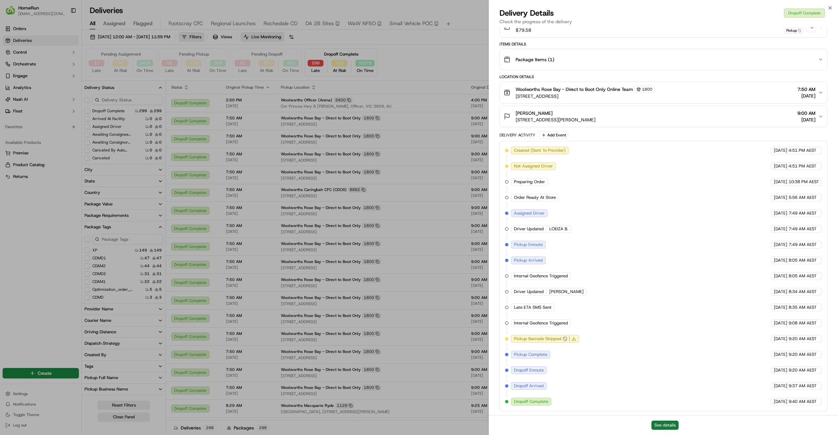
click at [662, 426] on button "See details" at bounding box center [664, 425] width 27 height 9
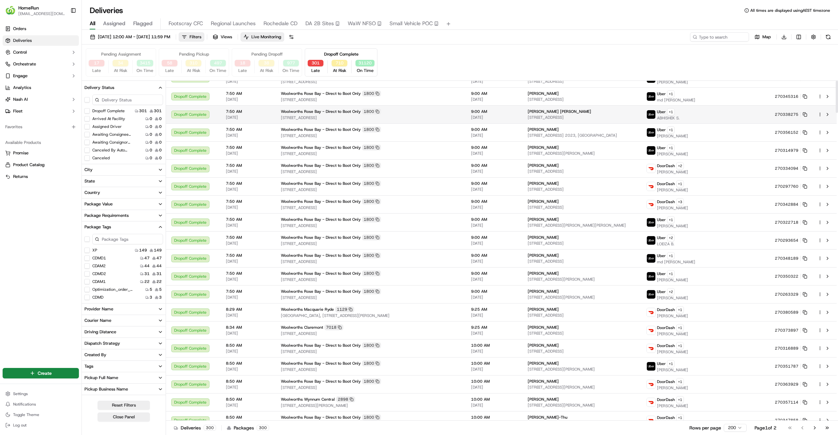
scroll to position [0, 0]
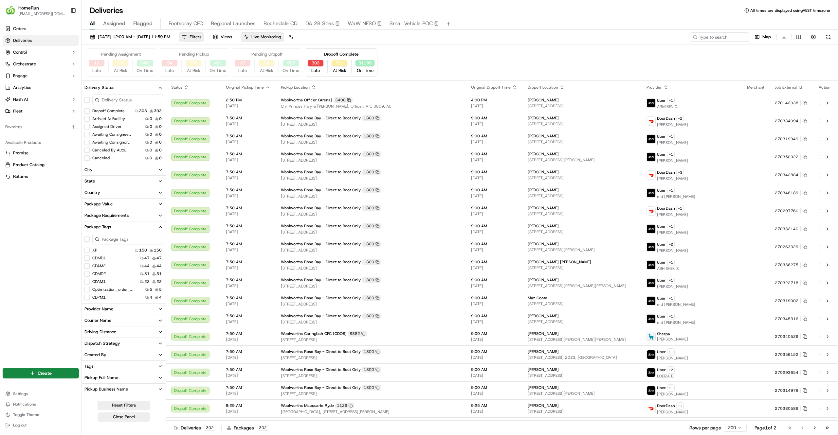
click at [17, 244] on div "Orders Deliveries Control Orchestrate Engage Analytics Nash AI Fleet Favorites …" at bounding box center [40, 191] width 81 height 341
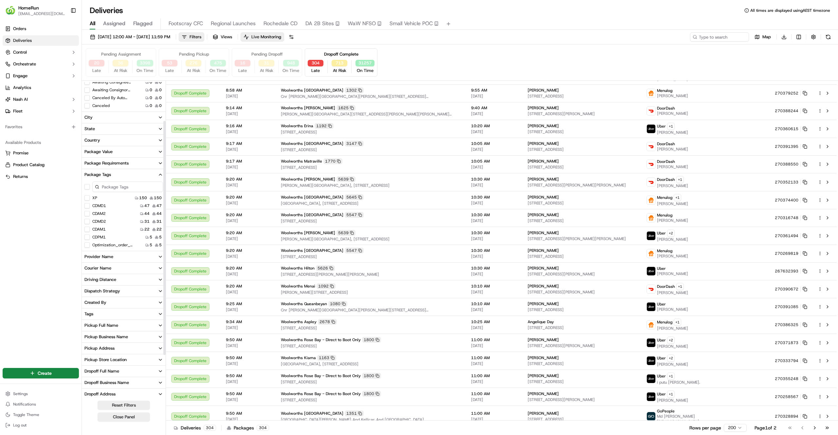
scroll to position [54, 0]
click at [129, 357] on button "Pickup Store Location" at bounding box center [124, 358] width 84 height 11
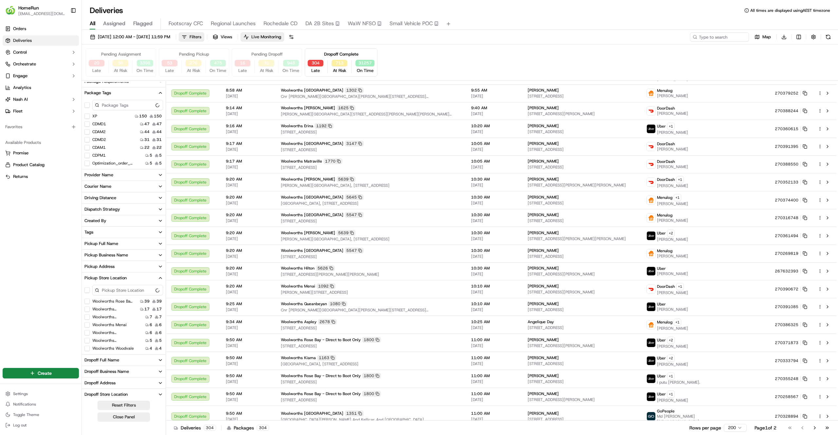
click at [54, 325] on div "Orders Deliveries Control Orchestrate Engage Analytics Nash AI Fleet Favorites …" at bounding box center [40, 191] width 81 height 341
click at [88, 309] on button "Woolworths Marion" at bounding box center [86, 309] width 5 height 5
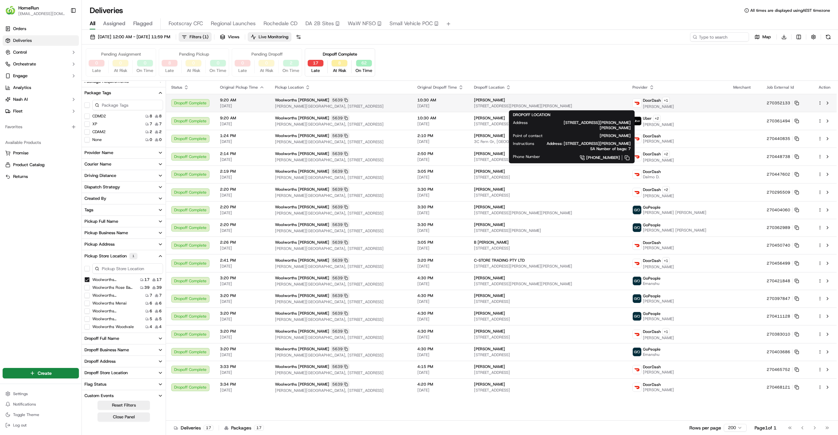
click at [500, 101] on span "Aleesha Jones" at bounding box center [489, 100] width 31 height 5
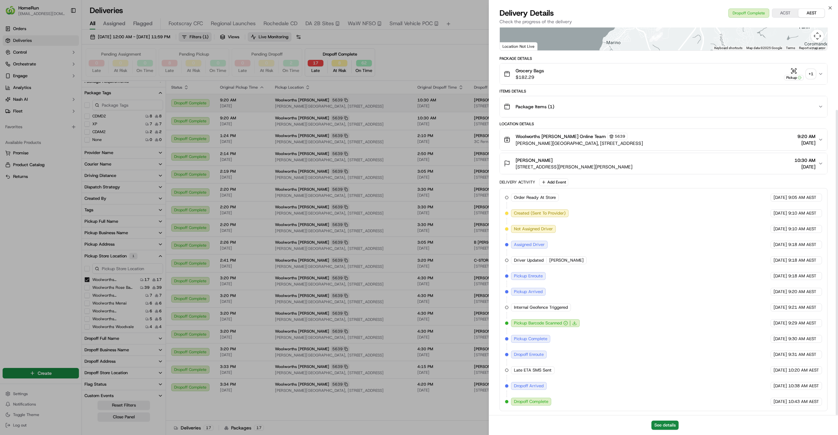
scroll to position [105, 0]
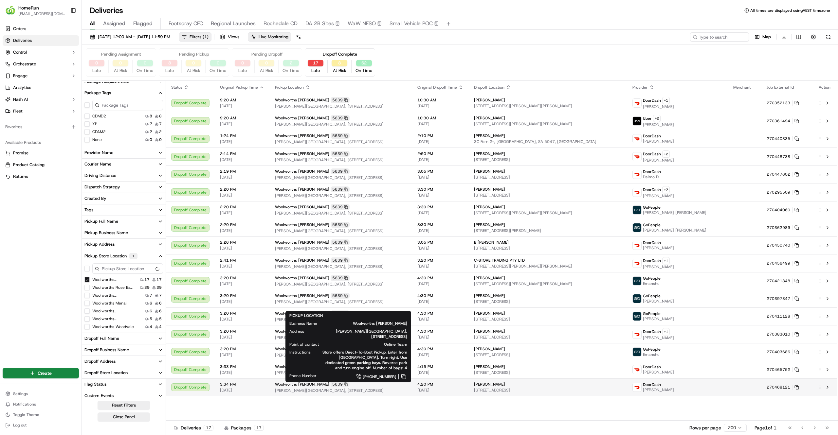
click at [405, 385] on div "Woolworths Marion 5639" at bounding box center [341, 385] width 132 height 6
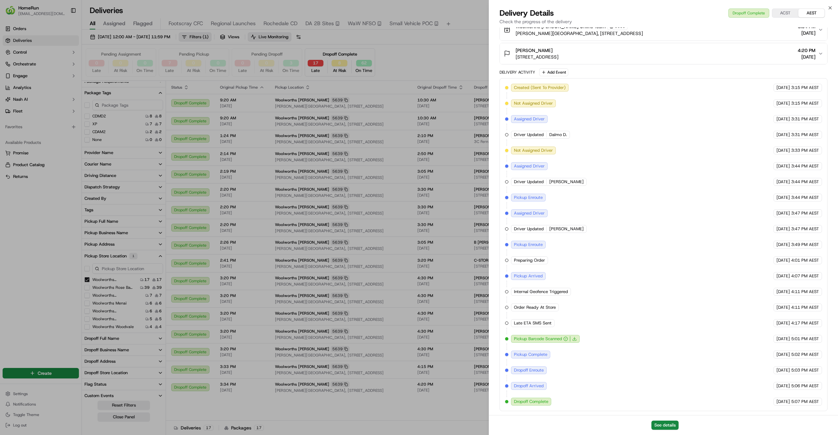
scroll to position [148, 0]
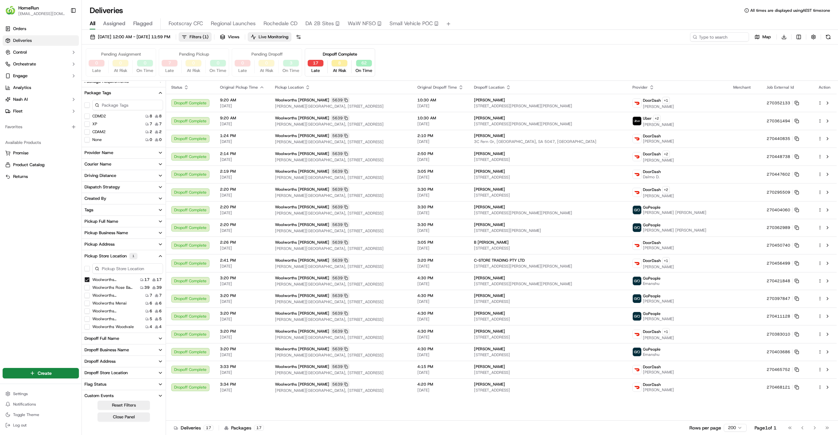
click at [402, 299] on div "Woolworths Marion 5639" at bounding box center [341, 296] width 132 height 6
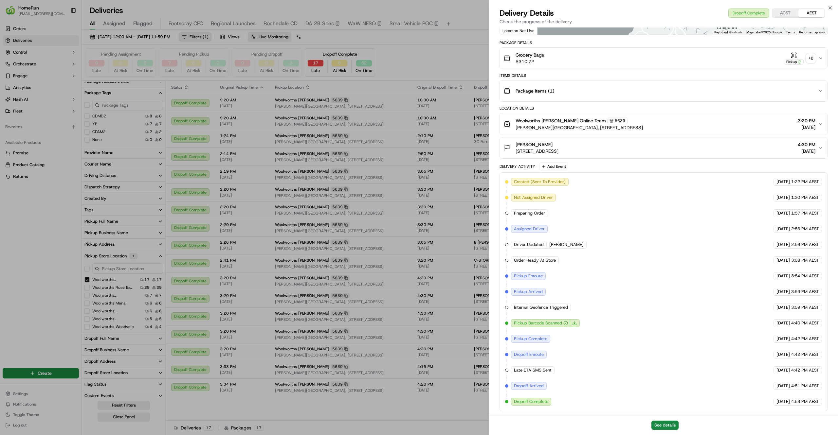
scroll to position [0, 0]
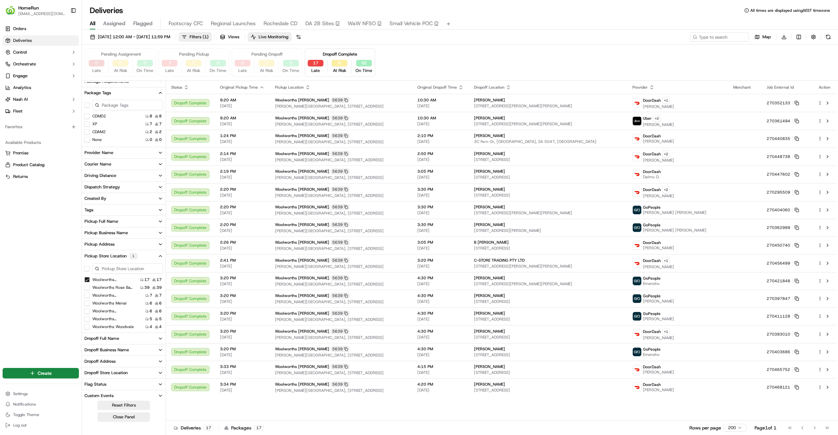
click at [98, 65] on button "0" at bounding box center [97, 63] width 16 height 7
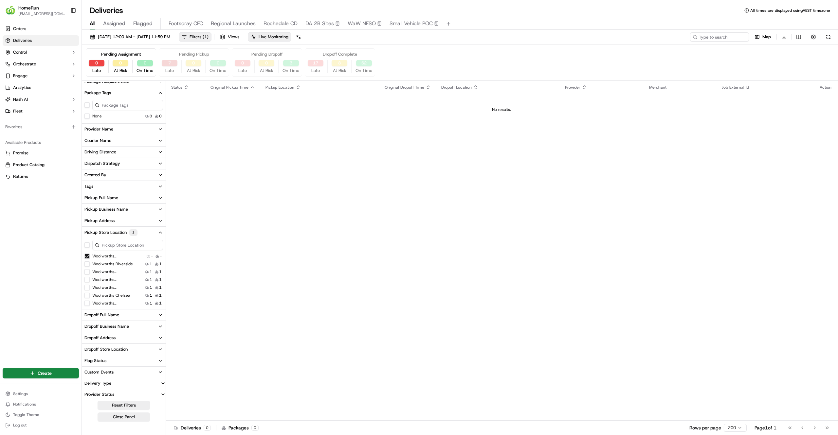
click at [170, 65] on button "7" at bounding box center [170, 63] width 16 height 7
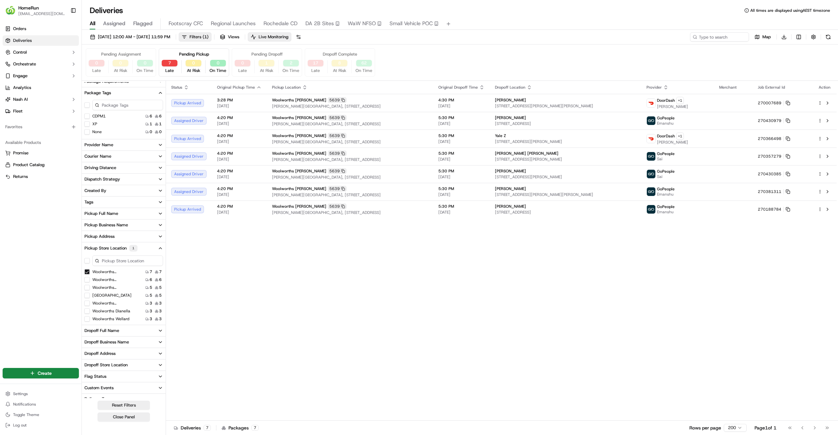
click at [84, 272] on button "Woolworths Marion" at bounding box center [86, 271] width 5 height 5
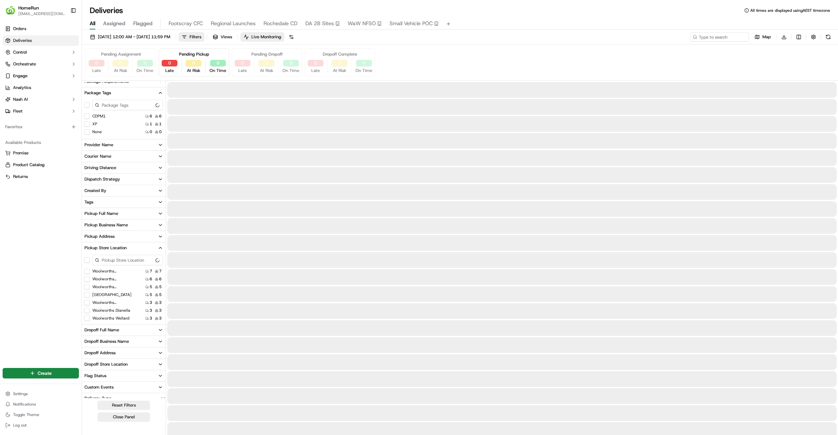
click at [31, 279] on div "Orders Deliveries Control Orchestrate Engage Analytics Nash AI Fleet Favorites …" at bounding box center [40, 191] width 81 height 341
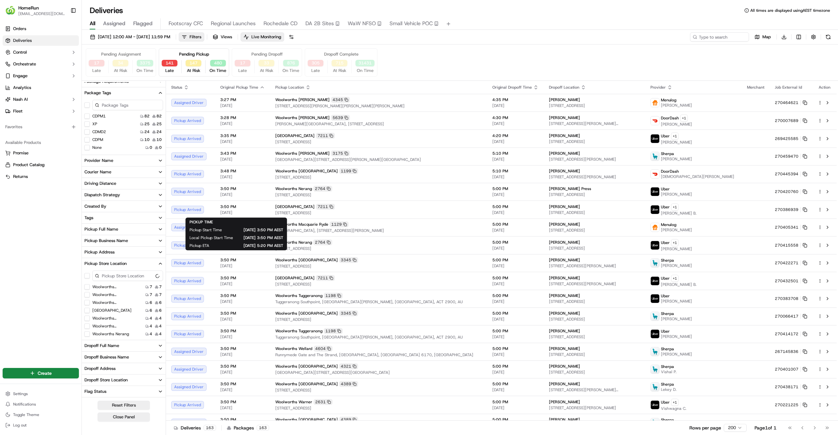
click at [612, 49] on div "Pending Assignment 17 Late 34 At Risk 3375 On Time Pending Pickup 141 Late 147 …" at bounding box center [460, 62] width 748 height 28
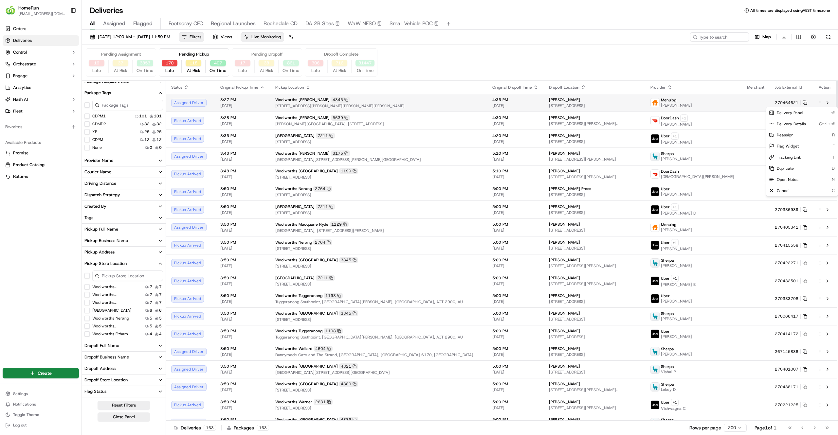
click at [820, 103] on html "HomeRun jfindlay@woolworths.com.au Toggle Sidebar Orders Deliveries Control Orc…" at bounding box center [419, 217] width 838 height 435
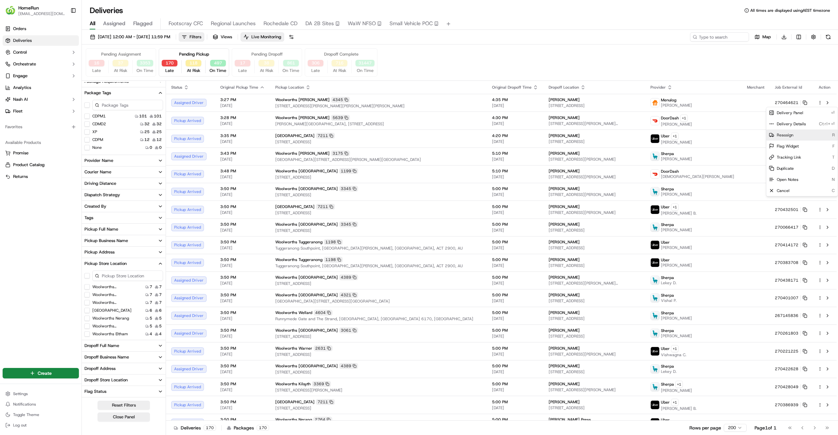
click at [790, 134] on span "Reassign" at bounding box center [785, 135] width 17 height 5
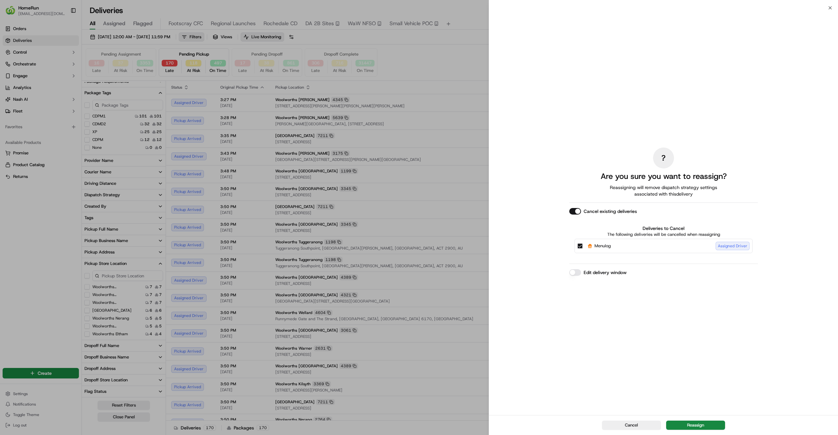
click at [696, 420] on div "Cancel Reassign" at bounding box center [663, 425] width 349 height 20
click at [696, 422] on button "Reassign" at bounding box center [695, 425] width 59 height 9
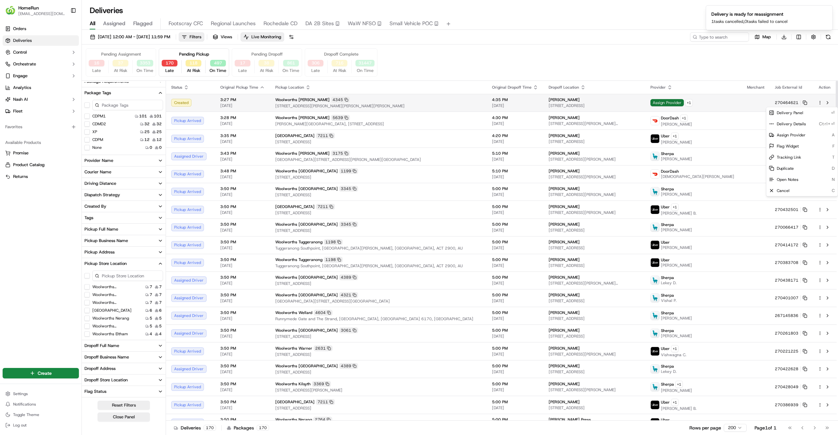
click at [673, 100] on span "Assign Provider" at bounding box center [666, 102] width 33 height 7
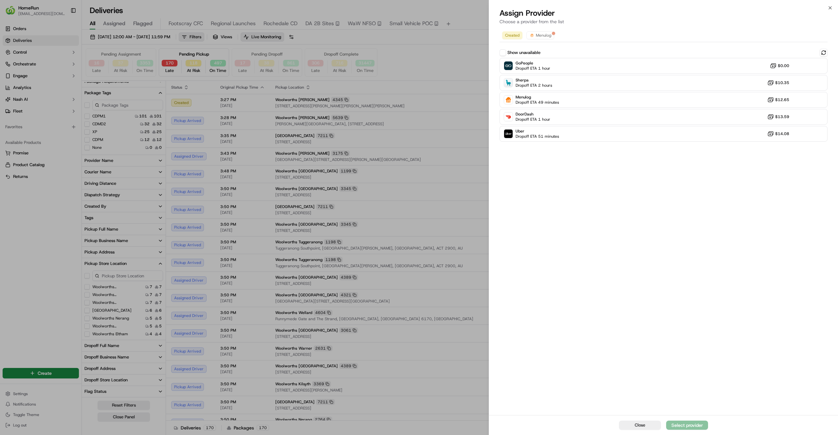
click at [659, 125] on div "GoPeople Dropoff ETA 1 hour $0.00 Sherpa Dropoff ETA 2 hours $10.35 Menulog Dro…" at bounding box center [663, 100] width 328 height 84
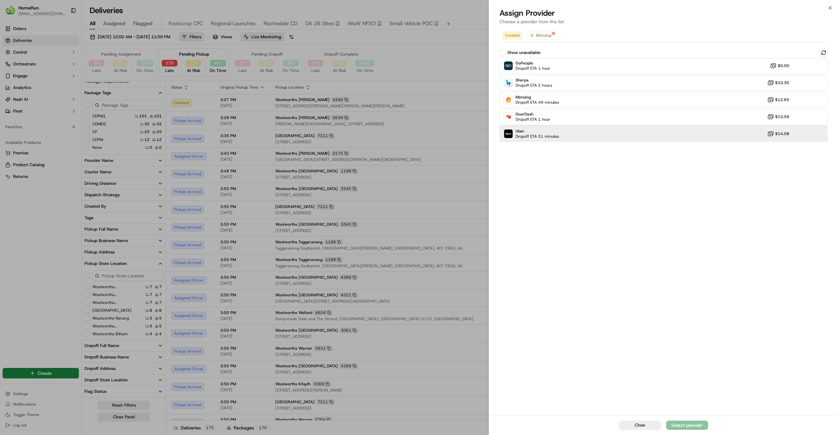
click at [659, 127] on div "Uber Dropoff ETA 51 minutes $14.08" at bounding box center [663, 134] width 328 height 16
click at [693, 420] on div "Close Assign Provider" at bounding box center [663, 425] width 349 height 20
click at [692, 421] on button "Assign Provider" at bounding box center [687, 425] width 42 height 9
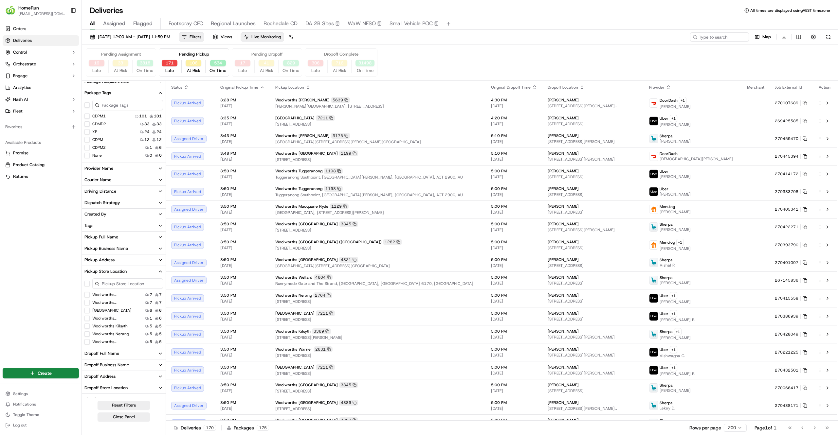
click at [117, 166] on button "Provider Name" at bounding box center [124, 168] width 84 height 11
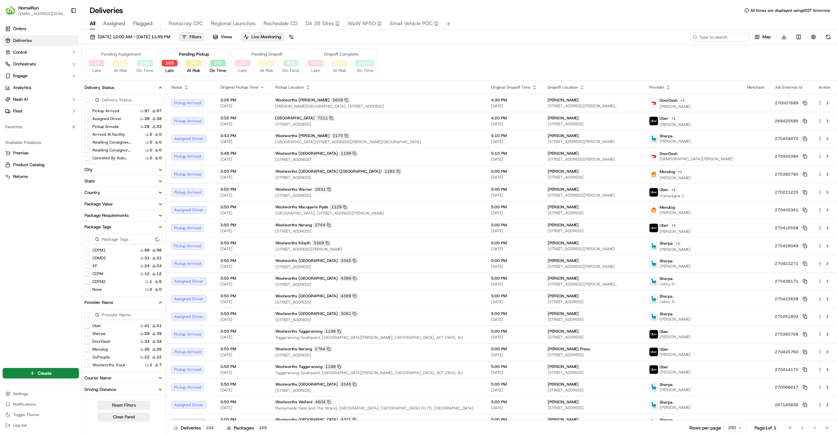
click at [87, 118] on button "Assigned Driver" at bounding box center [86, 118] width 5 height 5
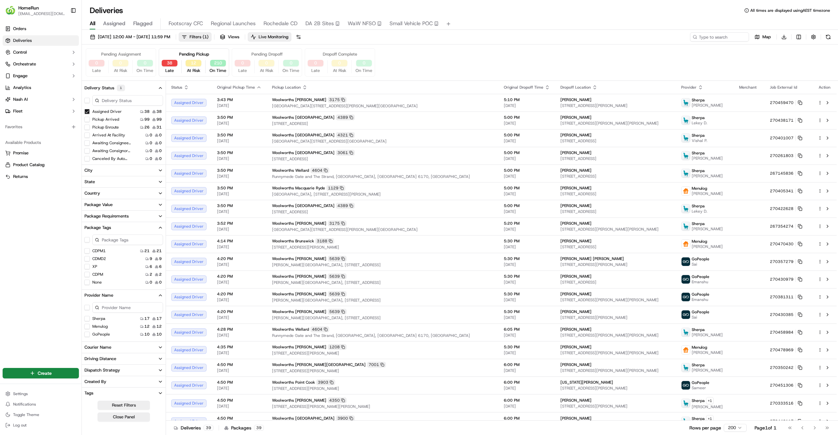
click at [86, 113] on button "Assigned Driver" at bounding box center [86, 111] width 5 height 5
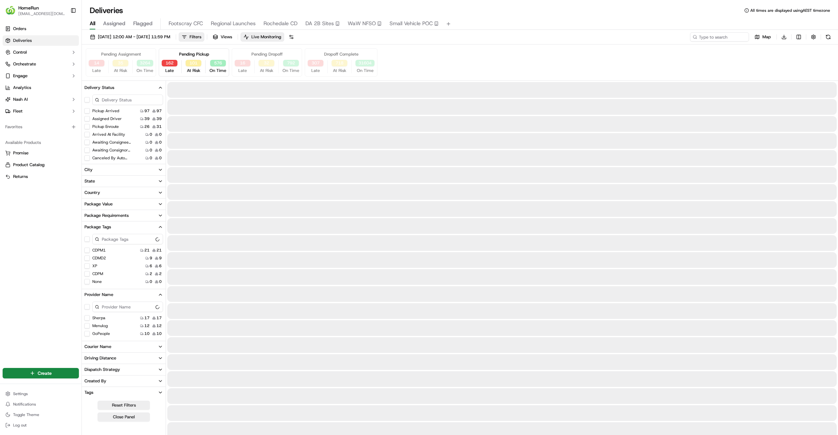
click at [89, 128] on button "Pickup Enroute" at bounding box center [86, 126] width 5 height 5
click at [87, 126] on button "Assigned Driver" at bounding box center [86, 127] width 5 height 5
click at [57, 200] on div "Orders Deliveries Control Orchestrate Engage Analytics Nash AI Fleet Favorites …" at bounding box center [40, 191] width 81 height 341
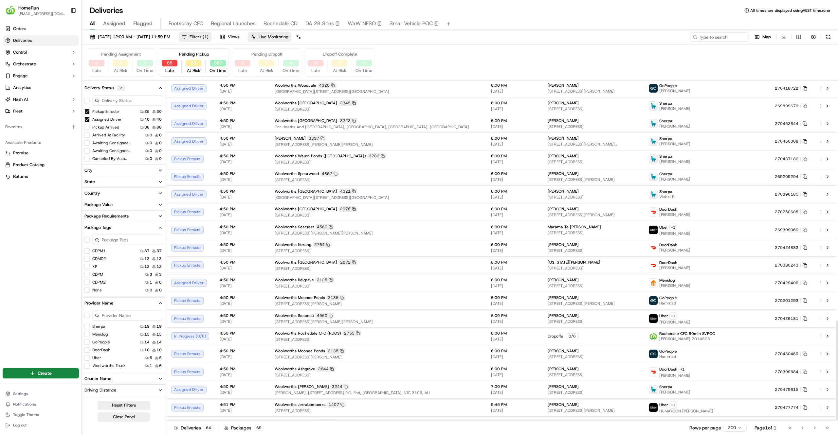
scroll to position [813, 0]
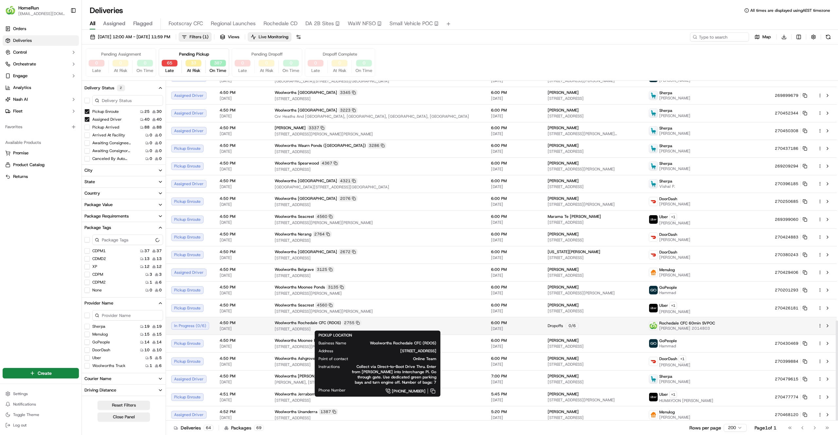
click at [415, 327] on span "11 Interchange Place, Rochedale, QLD 4123, AU" at bounding box center [378, 329] width 206 height 5
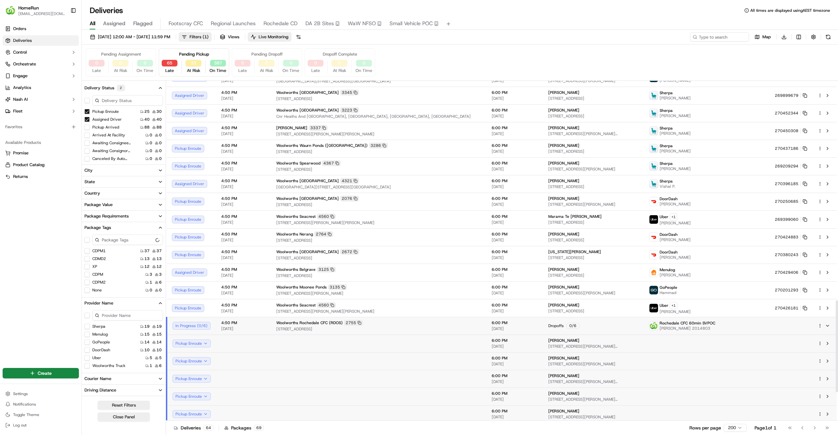
click at [415, 327] on span "11 Interchange Place, Rochedale, QLD 4123, AU" at bounding box center [378, 329] width 205 height 5
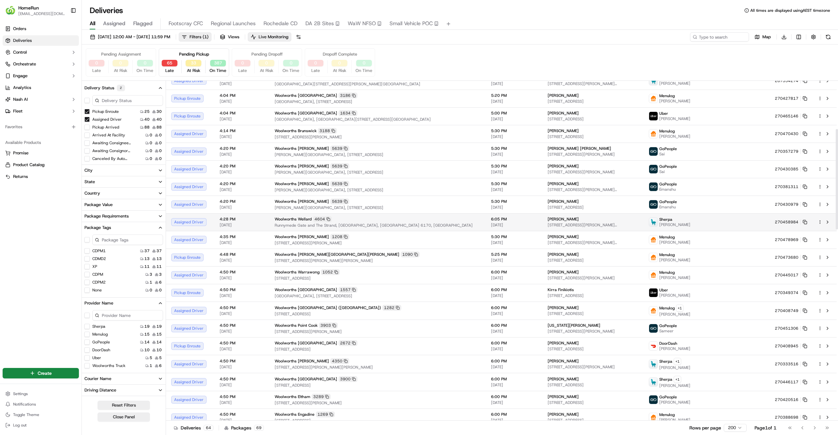
scroll to position [0, 0]
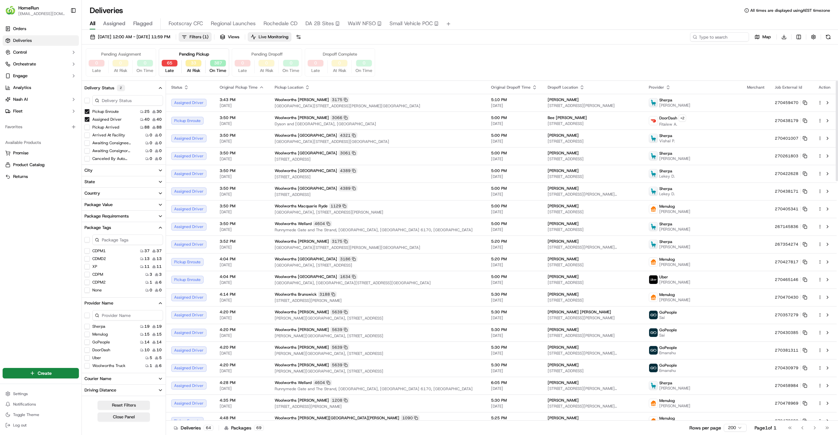
click at [24, 258] on div "Orders Deliveries Control Orchestrate Engage Analytics Nash AI Fleet Favorites …" at bounding box center [40, 191] width 81 height 341
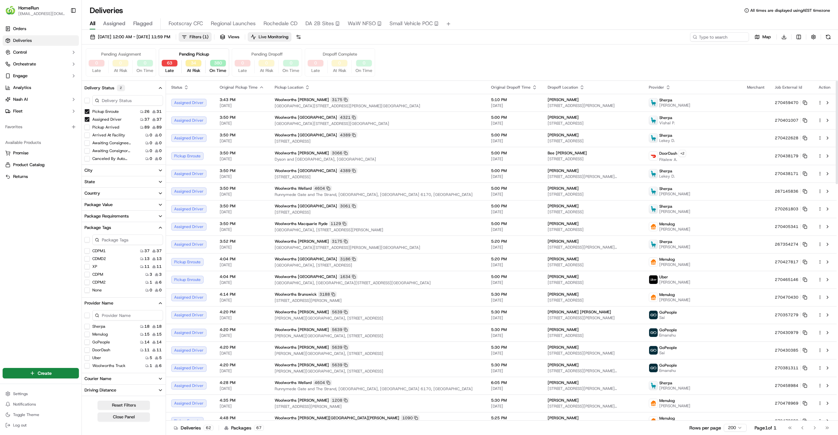
click at [25, 331] on div "Orders Deliveries Control Orchestrate Engage Analytics Nash AI Fleet Favorites …" at bounding box center [40, 191] width 81 height 341
click at [251, 107] on span "[DATE]" at bounding box center [242, 105] width 45 height 5
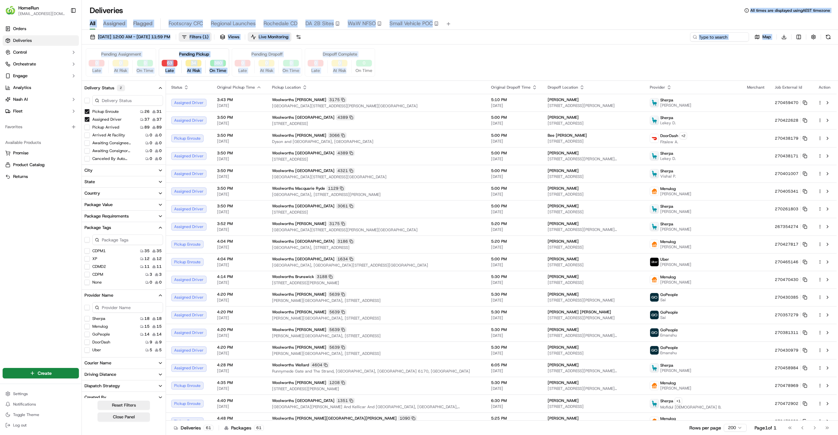
drag, startPoint x: 452, startPoint y: 32, endPoint x: 451, endPoint y: -21, distance: 53.4
click at [451, 0] on html "HomeRun jfindlay@woolworths.com.au Toggle Sidebar Orders Deliveries Control Orc…" at bounding box center [419, 217] width 838 height 435
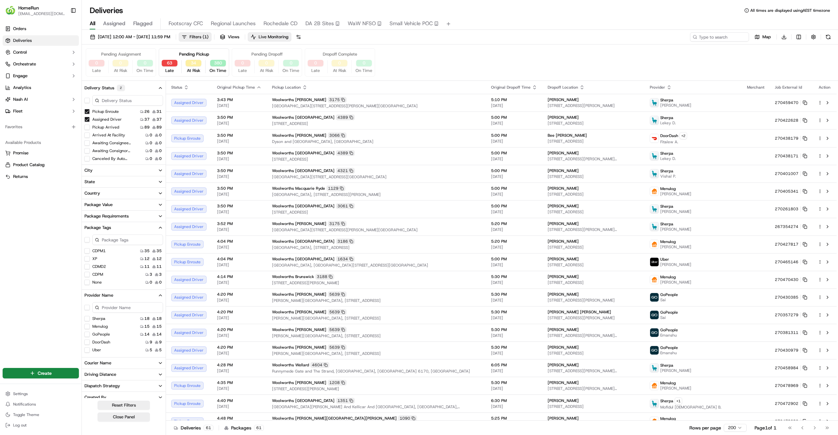
click at [497, 50] on div "Pending Assignment 0 Late 0 At Risk 0 On Time Pending Pickup 63 Late 34 At Risk…" at bounding box center [460, 62] width 748 height 28
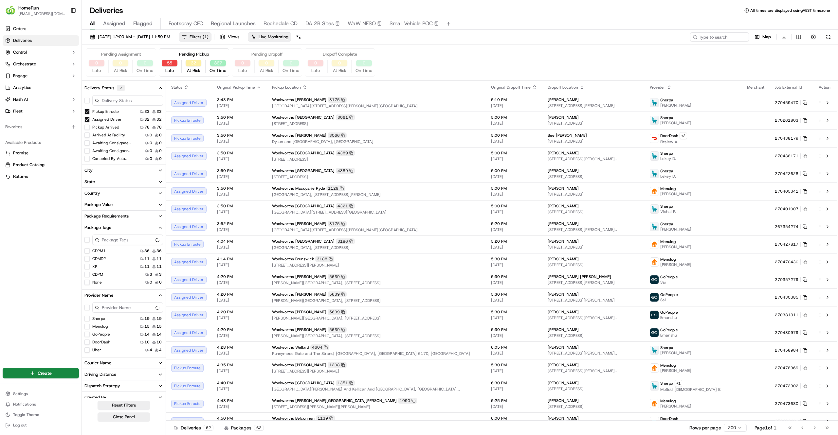
click at [23, 245] on div "Orders Deliveries Control Orchestrate Engage Analytics Nash AI Fleet Favorites …" at bounding box center [40, 191] width 81 height 341
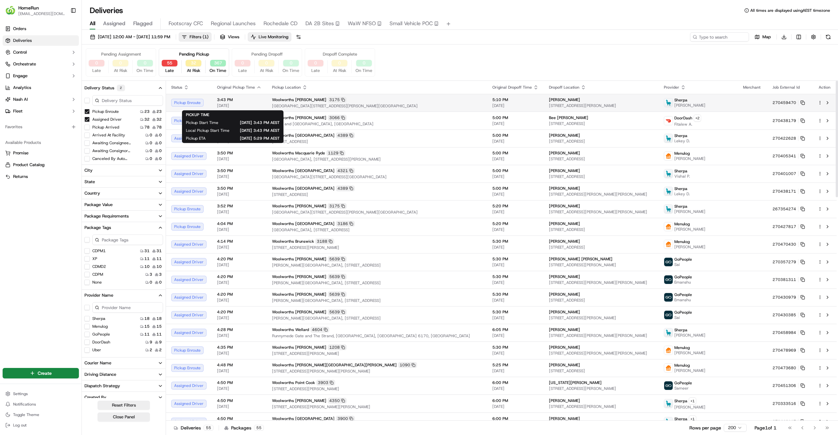
click at [259, 104] on span "[DATE]" at bounding box center [239, 105] width 45 height 5
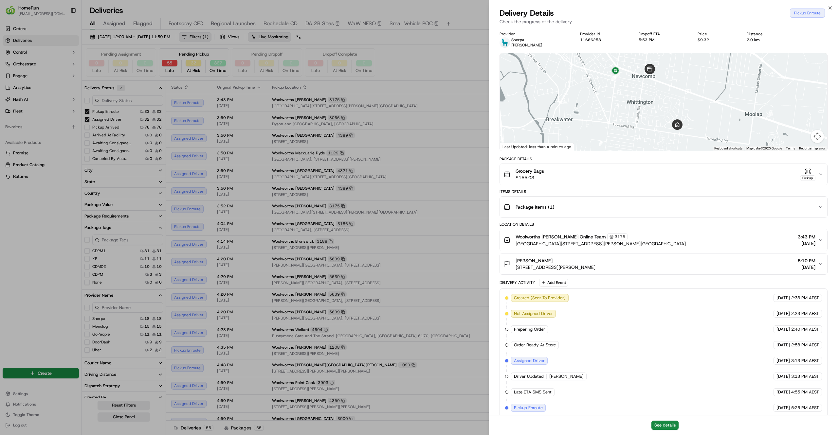
scroll to position [9, 0]
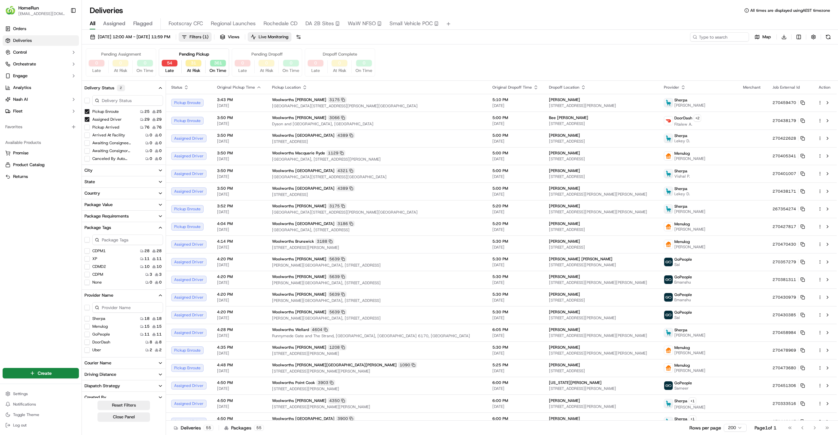
click at [326, 23] on span "DA 2B Sites" at bounding box center [319, 24] width 28 height 8
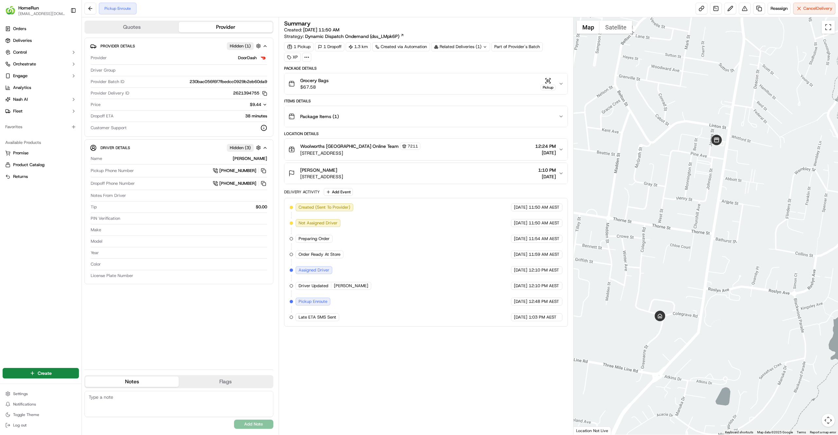
click at [486, 391] on div "Summary Created: 21/09/2025 11:50 AM Strategy: Dynamic Dispatch Ondemand (dss_L…" at bounding box center [426, 226] width 284 height 411
click at [770, 13] on button "Reassign" at bounding box center [778, 9] width 23 height 12
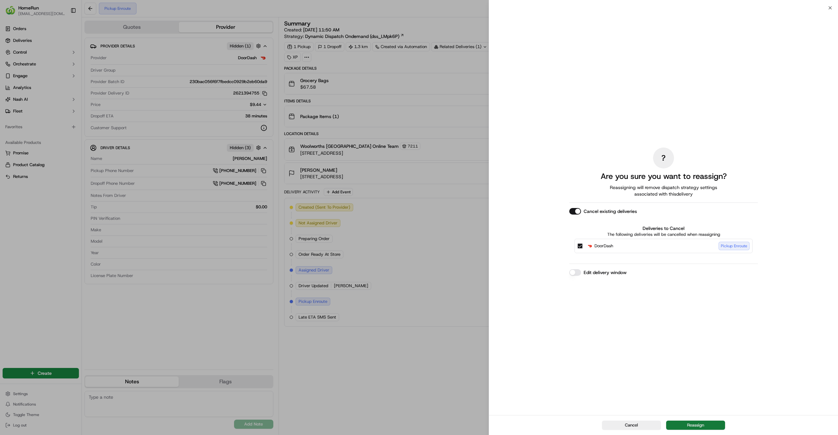
click at [676, 428] on button "Reassign" at bounding box center [695, 425] width 59 height 9
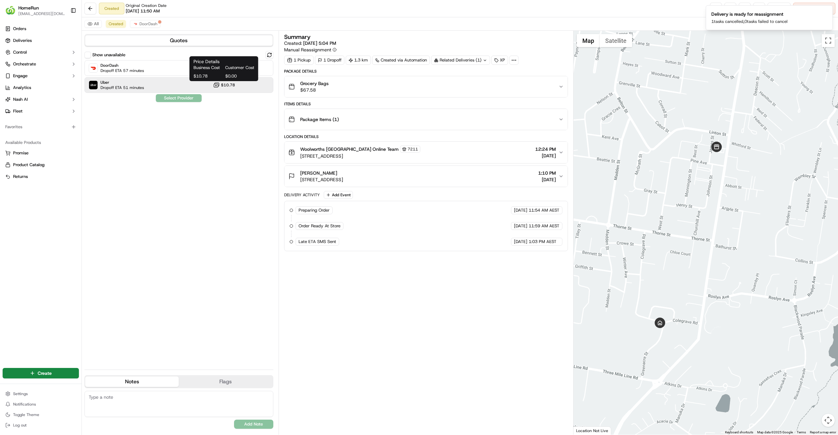
click at [222, 85] on span "$10.78" at bounding box center [228, 84] width 14 height 5
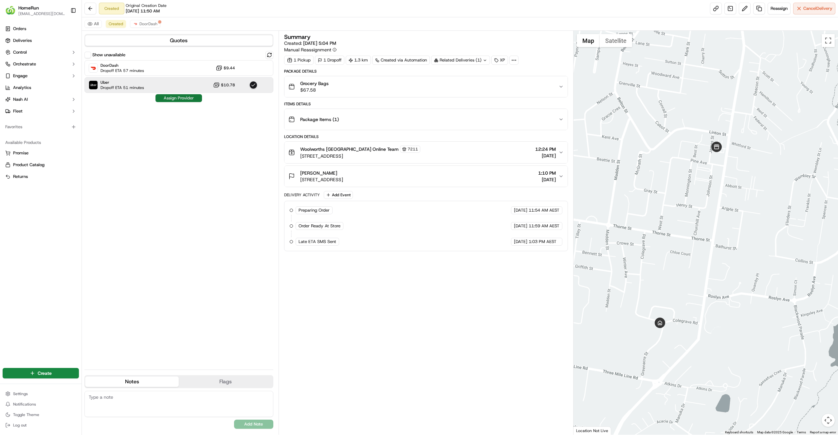
click at [178, 99] on button "Assign Provider" at bounding box center [178, 98] width 46 height 8
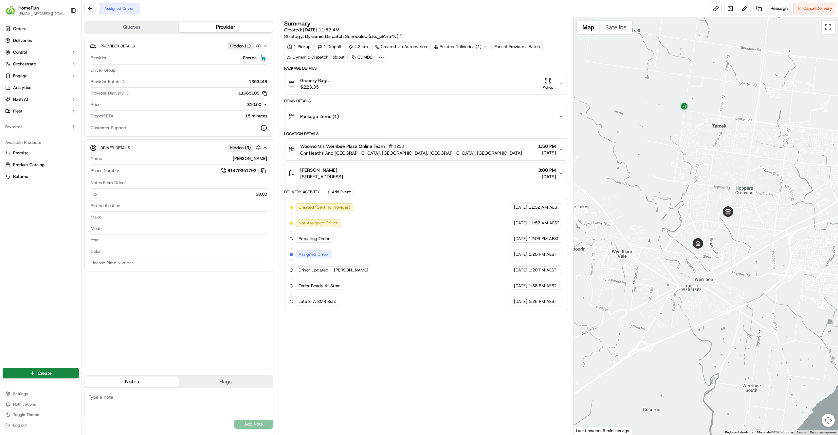
drag, startPoint x: 723, startPoint y: 250, endPoint x: 772, endPoint y: 248, distance: 49.1
click at [772, 248] on div at bounding box center [705, 226] width 265 height 418
click at [503, 90] on div "Grocery Bags $223.35 Pickup" at bounding box center [423, 83] width 270 height 13
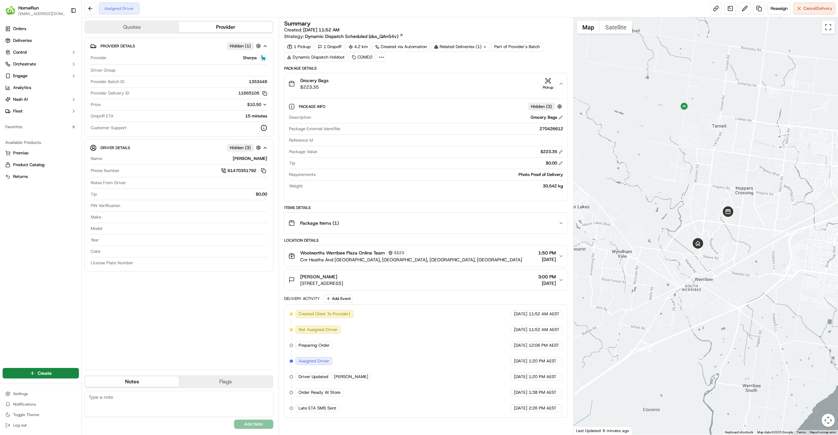
click at [548, 130] on div "270426612" at bounding box center [453, 129] width 220 height 6
copy div "270426612"
click at [370, 205] on div "Package Details Grocery Bags $223.35 Pickup Package Info Hidden ( 3 ) Descripti…" at bounding box center [426, 242] width 284 height 352
click at [554, 130] on div "270426612" at bounding box center [453, 129] width 220 height 6
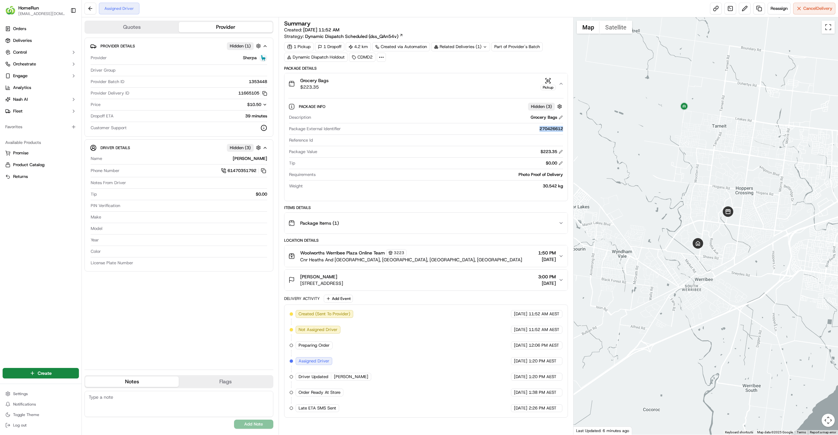
click at [554, 130] on div "270426612" at bounding box center [453, 129] width 220 height 6
copy div "270426612"
click at [782, 5] on button "Reassign" at bounding box center [778, 9] width 23 height 12
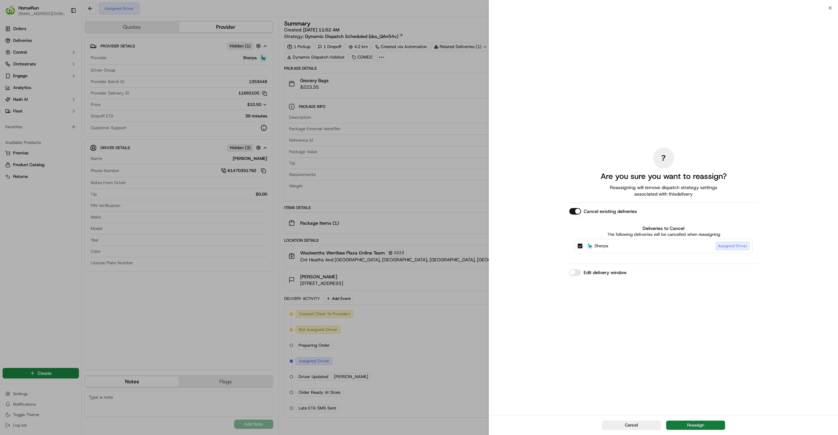
click at [688, 426] on button "Reassign" at bounding box center [695, 425] width 59 height 9
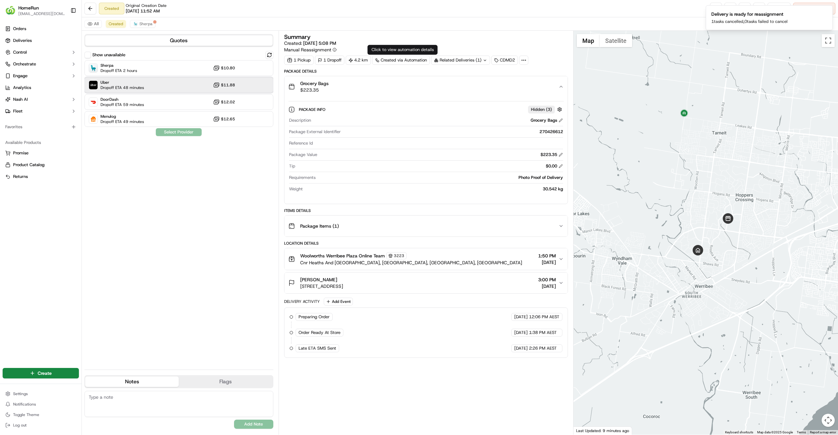
click at [203, 87] on div "Uber Dropoff ETA 48 minutes $11.88" at bounding box center [178, 85] width 189 height 16
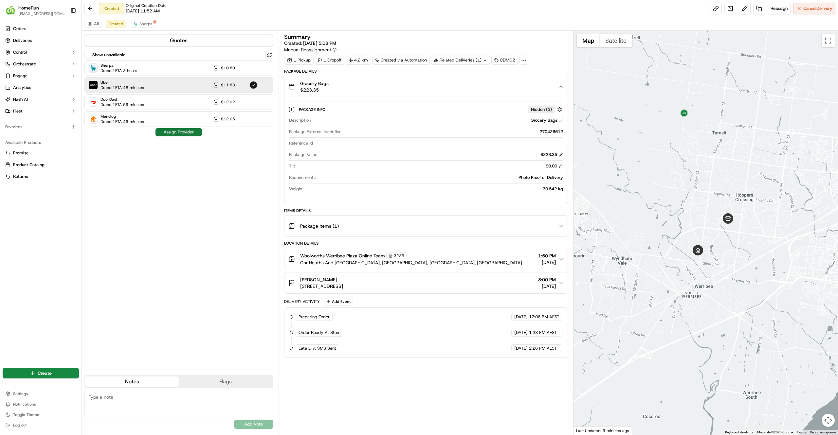
click at [185, 130] on button "Assign Provider" at bounding box center [178, 132] width 46 height 8
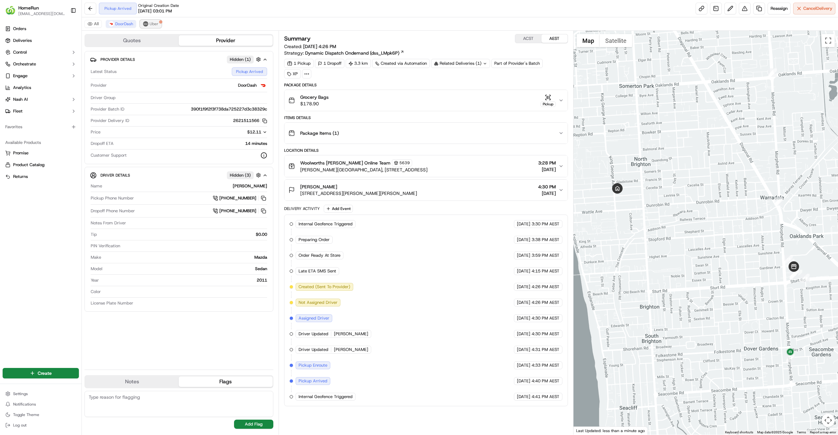
click at [150, 22] on span "Uber" at bounding box center [154, 23] width 9 height 5
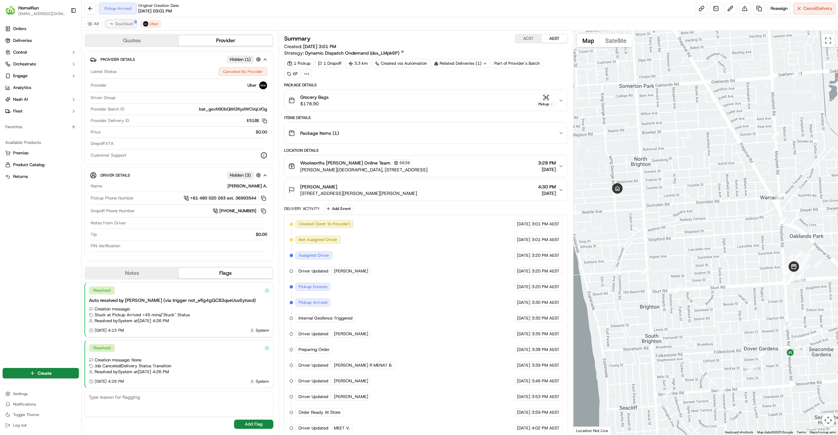
click at [119, 25] on span "DoorDash" at bounding box center [124, 23] width 18 height 5
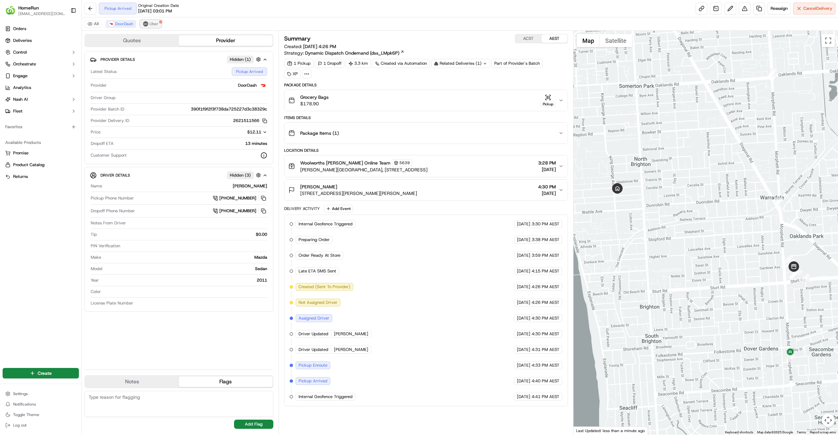
click at [157, 23] on span "Uber" at bounding box center [154, 23] width 9 height 5
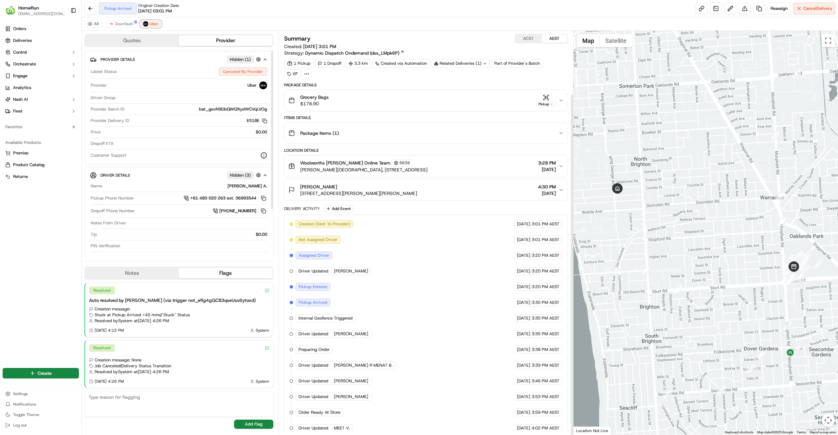
scroll to position [75, 0]
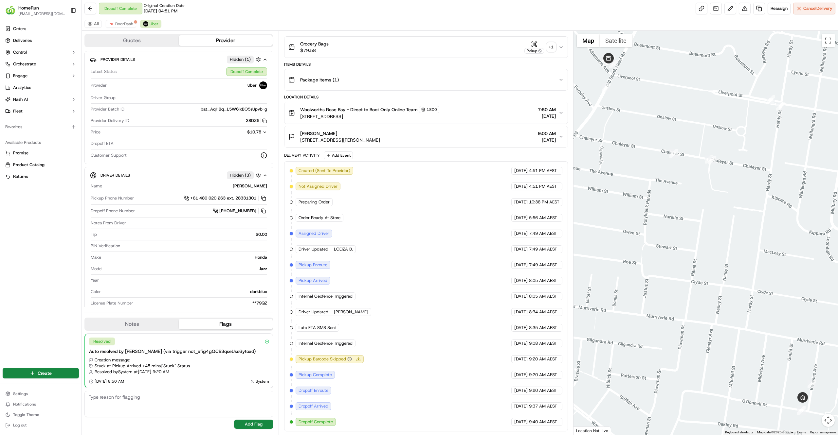
scroll to position [20, 0]
